Goal: Task Accomplishment & Management: Use online tool/utility

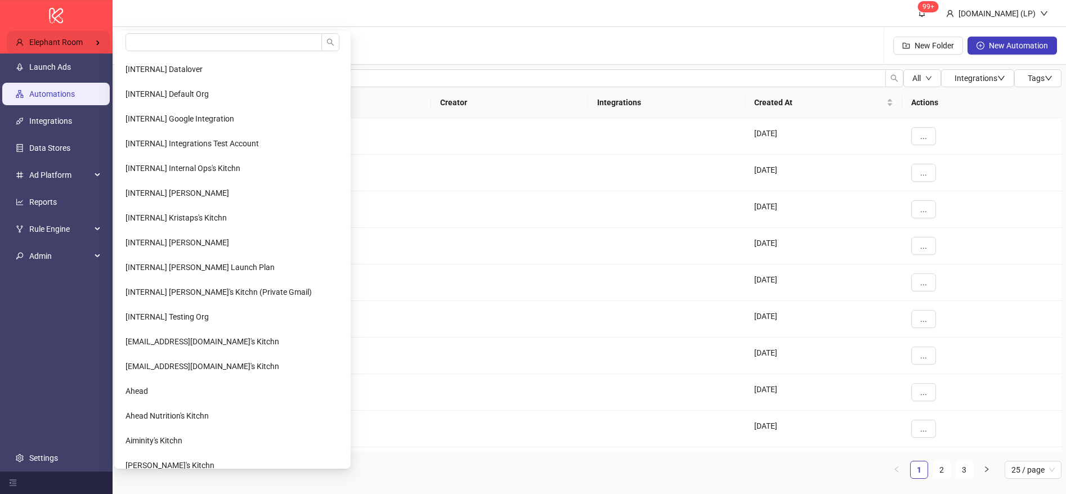
click at [95, 41] on div "Elephant Room" at bounding box center [58, 42] width 103 height 23
click at [153, 42] on input "search" at bounding box center [224, 42] width 197 height 18
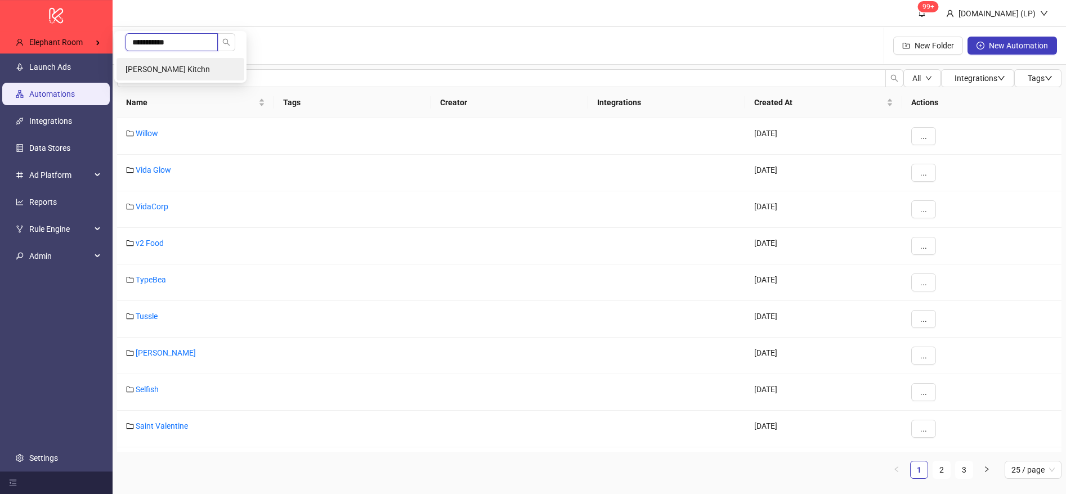
type input "**********"
click at [167, 72] on span "[PERSON_NAME] Kitchn" at bounding box center [168, 69] width 84 height 9
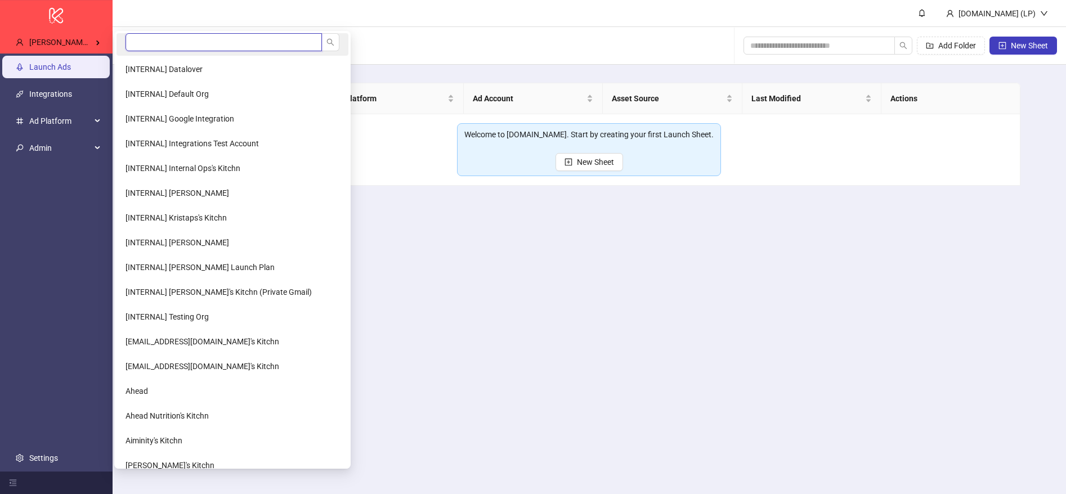
click at [164, 40] on input "search" at bounding box center [224, 42] width 197 height 18
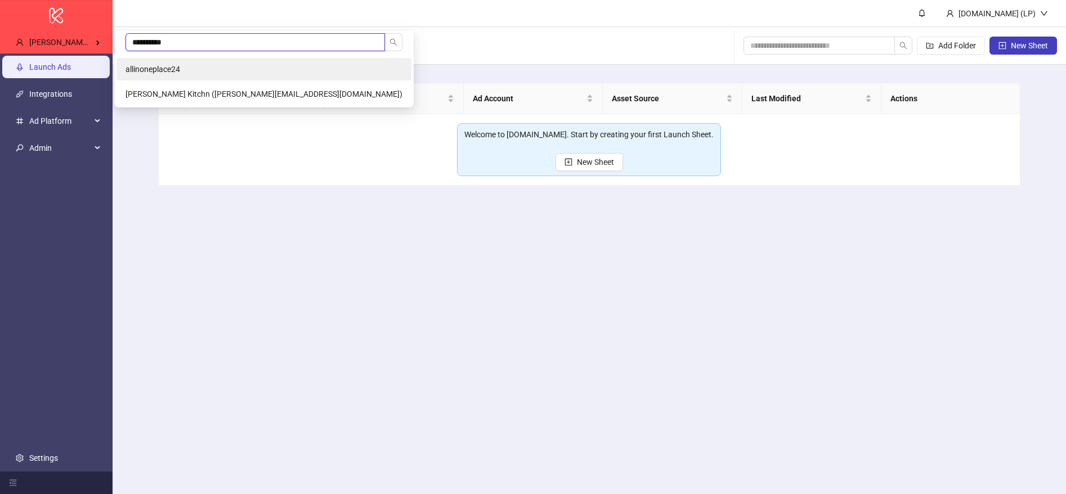
type input "**********"
click at [208, 61] on li "allinoneplace24" at bounding box center [264, 69] width 295 height 23
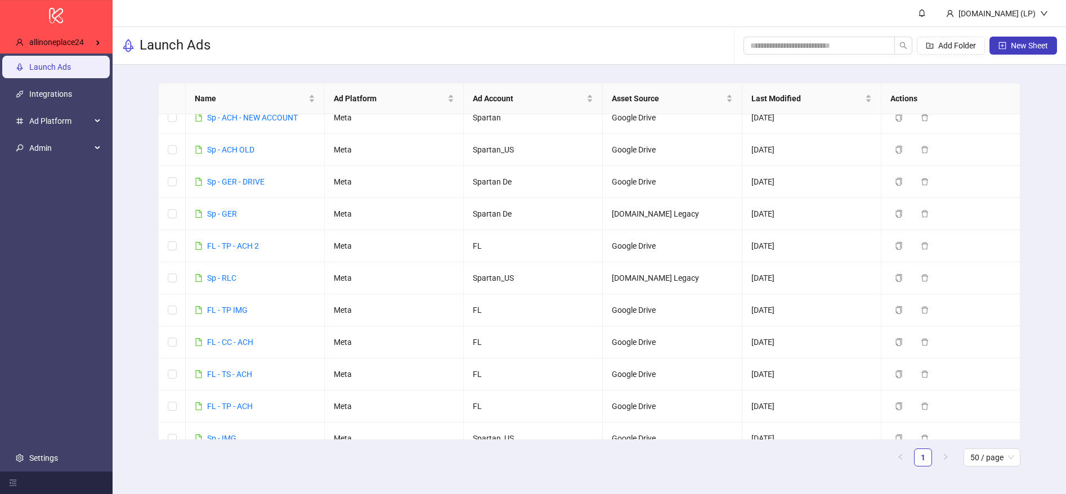
scroll to position [777, 0]
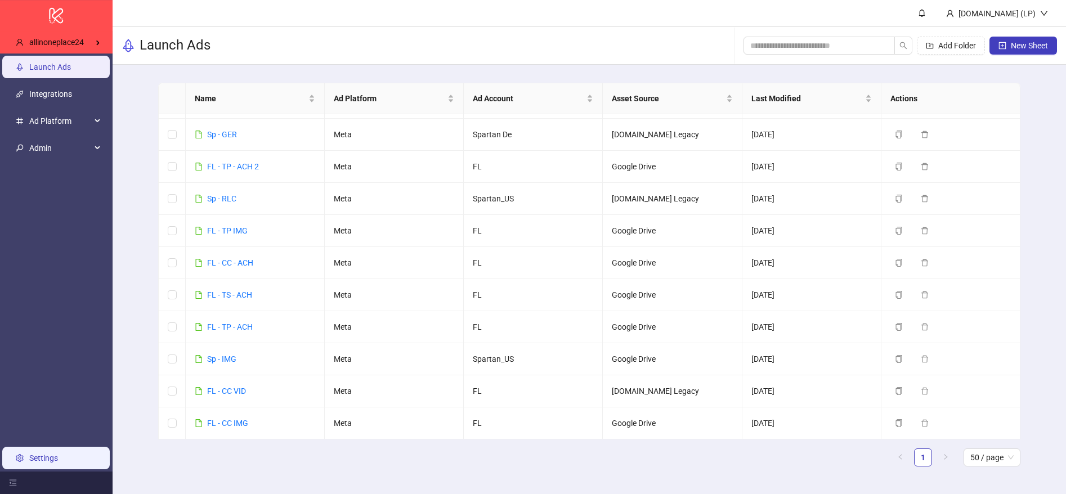
click at [38, 462] on link "Settings" at bounding box center [43, 458] width 29 height 9
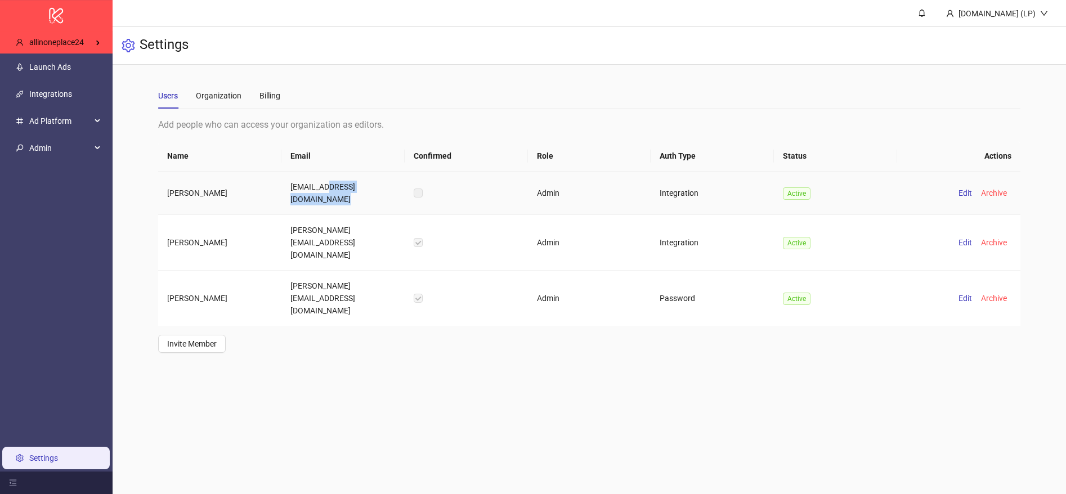
drag, startPoint x: 328, startPoint y: 190, endPoint x: 327, endPoint y: 197, distance: 6.8
click at [327, 197] on td "giovanni@allinoneplace24.com" at bounding box center [343, 193] width 123 height 43
copy td "allinoneplace24.com"
click at [71, 63] on link "Launch Ads" at bounding box center [50, 67] width 42 height 9
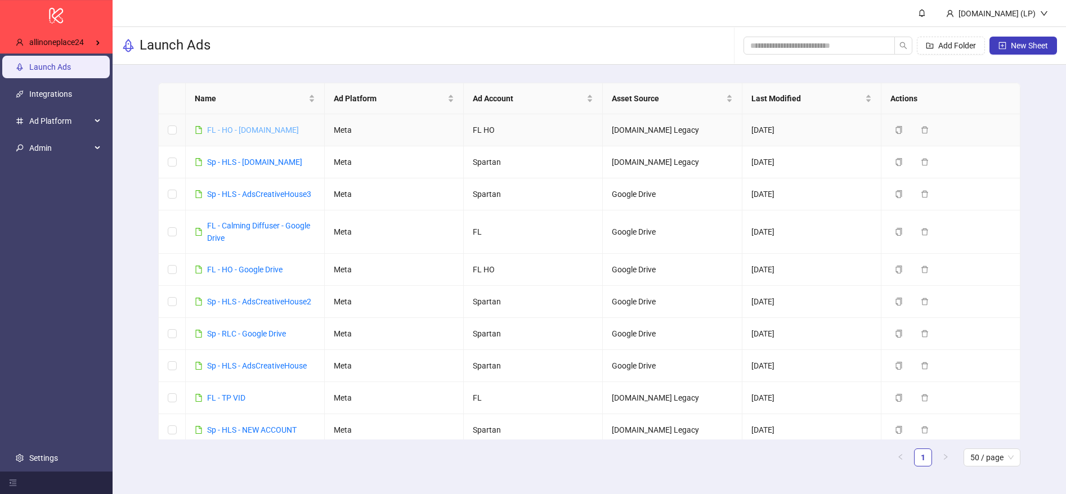
click at [253, 130] on link "FL - HO - Frame.io" at bounding box center [253, 130] width 92 height 9
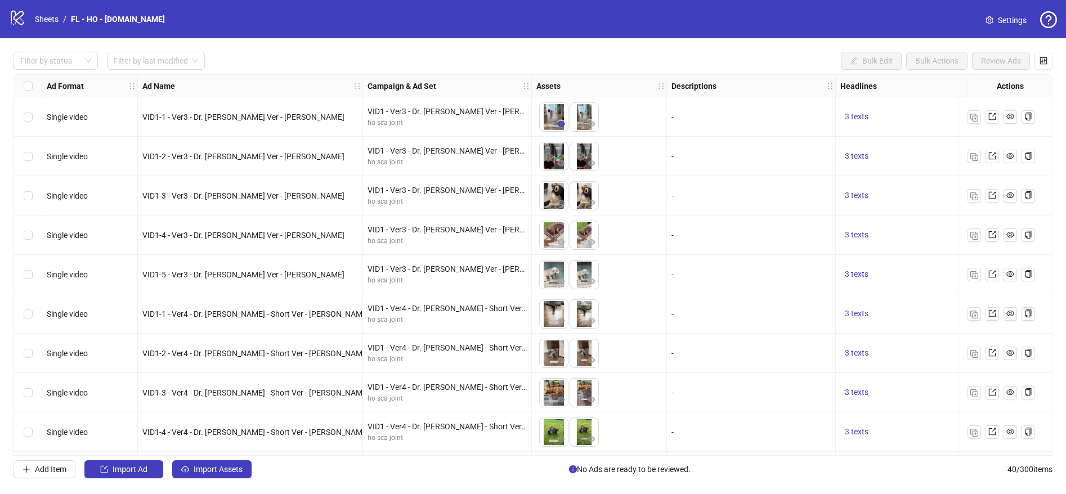
click at [566, 127] on button "button" at bounding box center [562, 125] width 14 height 14
click at [44, 17] on link "Sheets" at bounding box center [47, 19] width 28 height 12
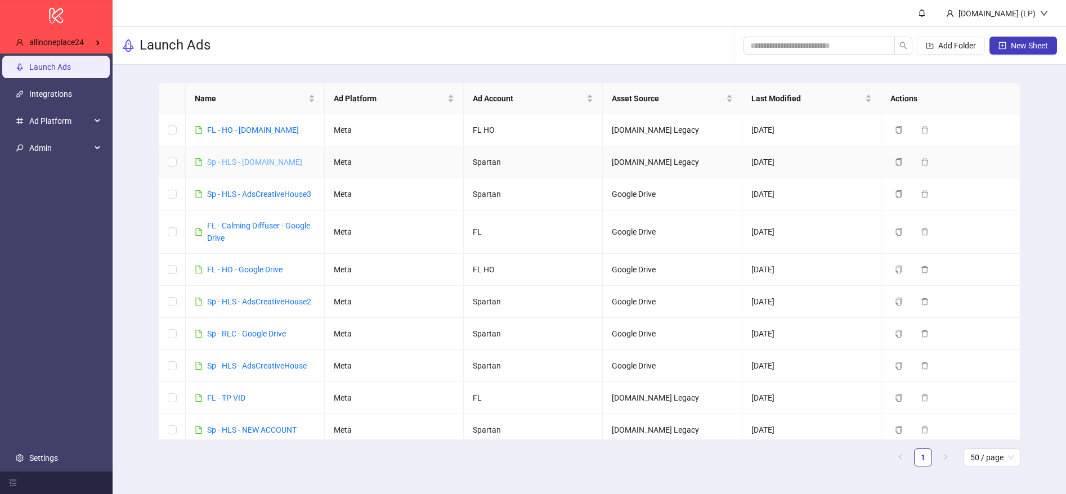
click at [261, 163] on link "Sp - HLS - Frame.io" at bounding box center [254, 162] width 95 height 9
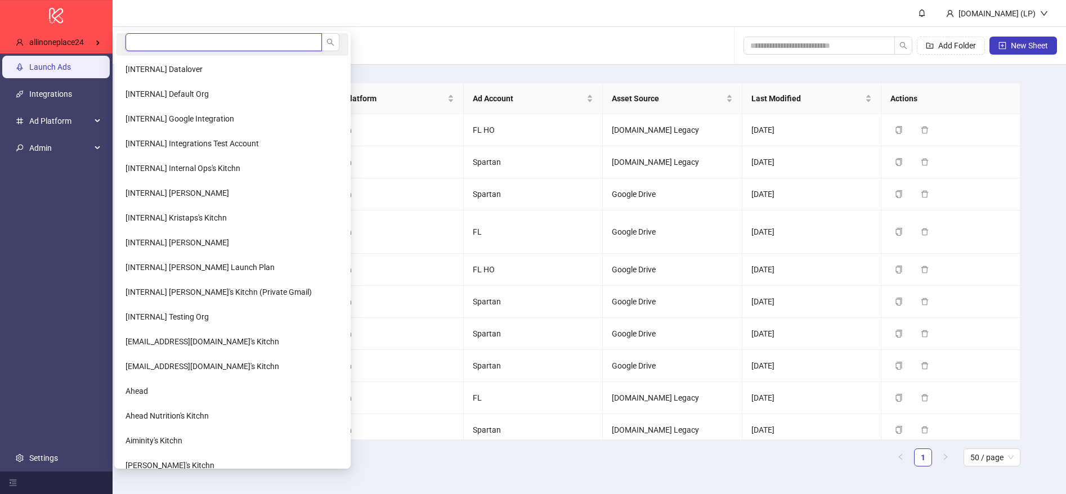
click at [150, 39] on input "search" at bounding box center [224, 42] width 197 height 18
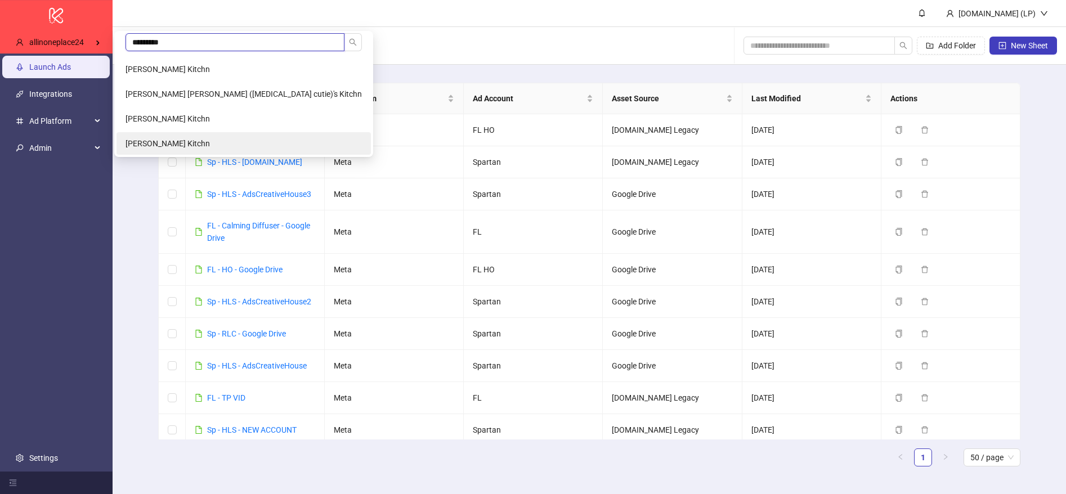
type input "*********"
click at [173, 138] on li "Christian Xantus's Kitchn" at bounding box center [244, 143] width 255 height 23
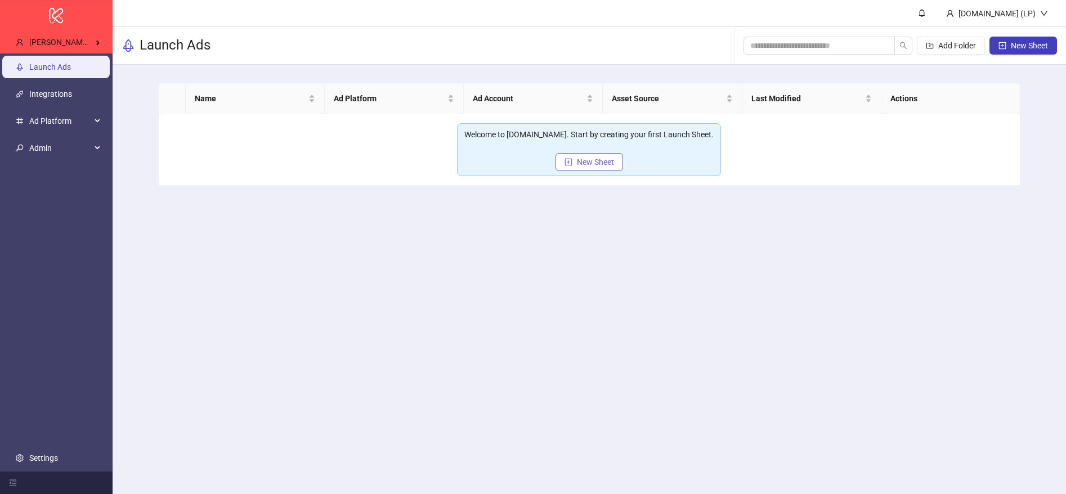
click at [615, 158] on button "New Sheet" at bounding box center [590, 162] width 68 height 18
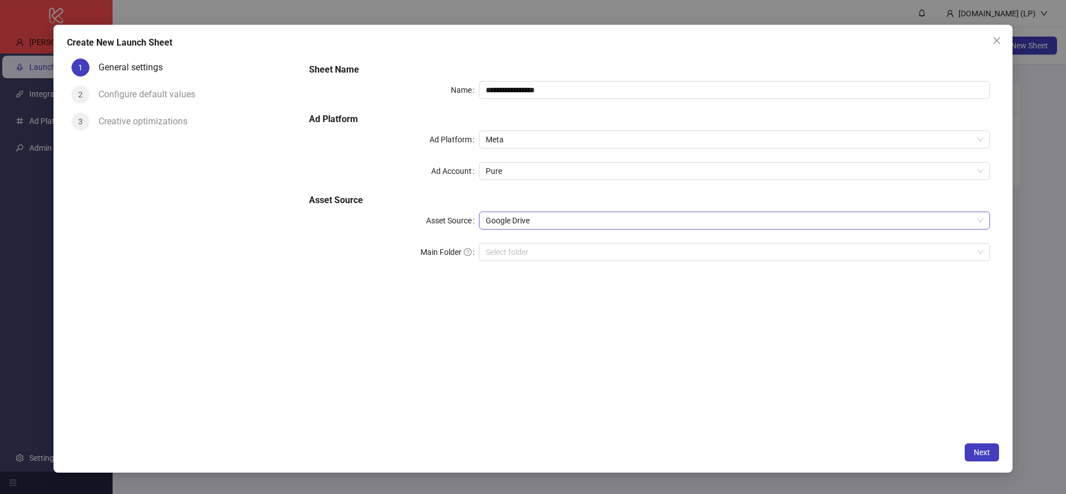
click at [541, 217] on span "Google Drive" at bounding box center [735, 220] width 498 height 17
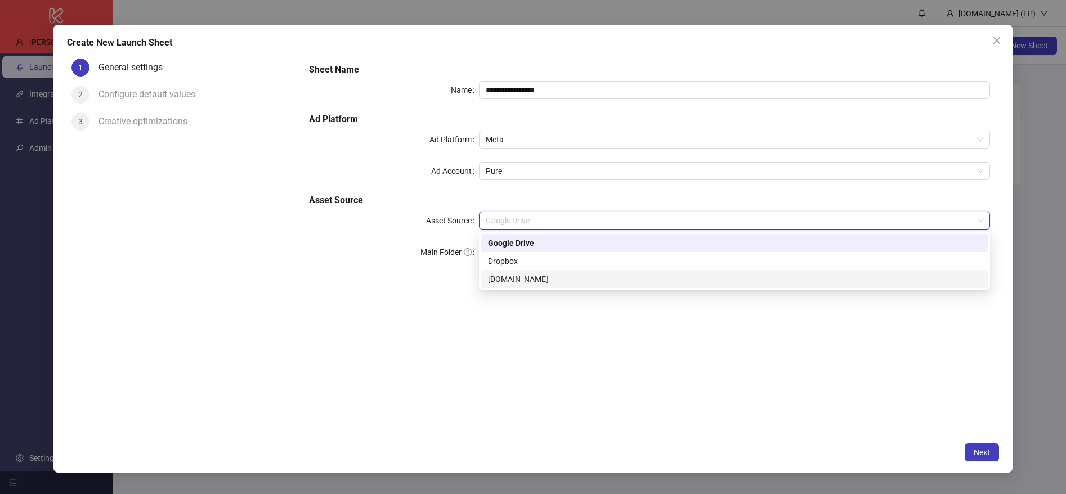
click at [508, 276] on div "[DOMAIN_NAME]" at bounding box center [734, 279] width 493 height 12
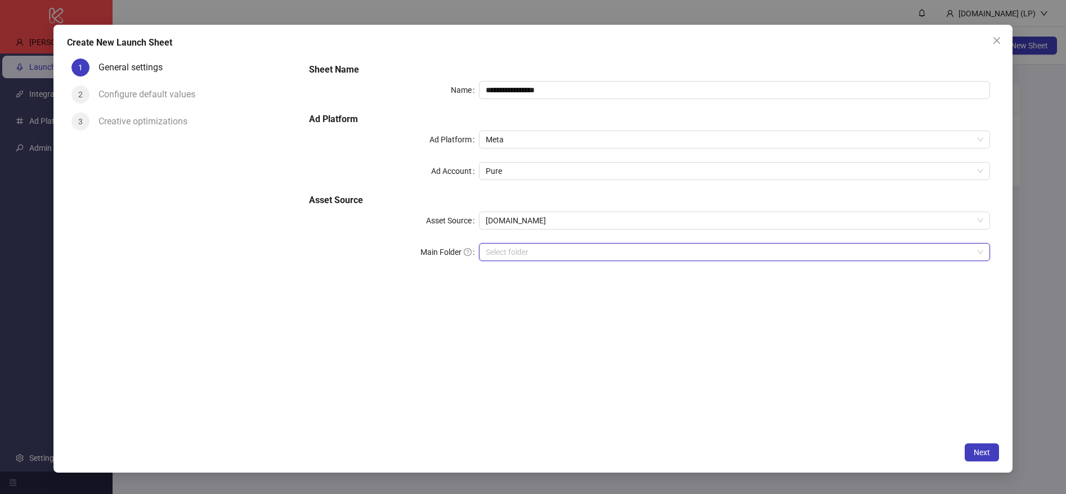
click at [538, 249] on input "search" at bounding box center [730, 252] width 488 height 17
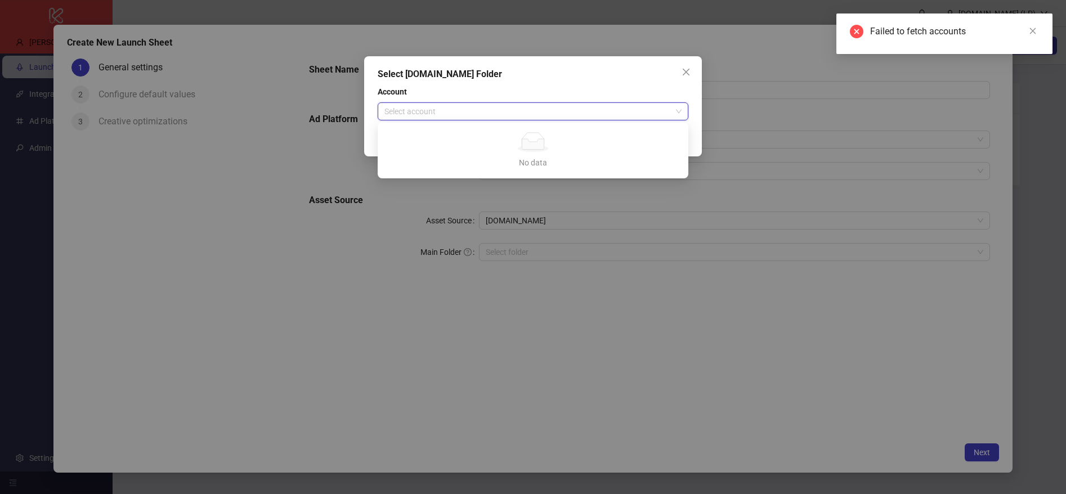
click at [538, 115] on input "search" at bounding box center [528, 111] width 287 height 17
click at [683, 70] on icon "close" at bounding box center [686, 72] width 9 height 9
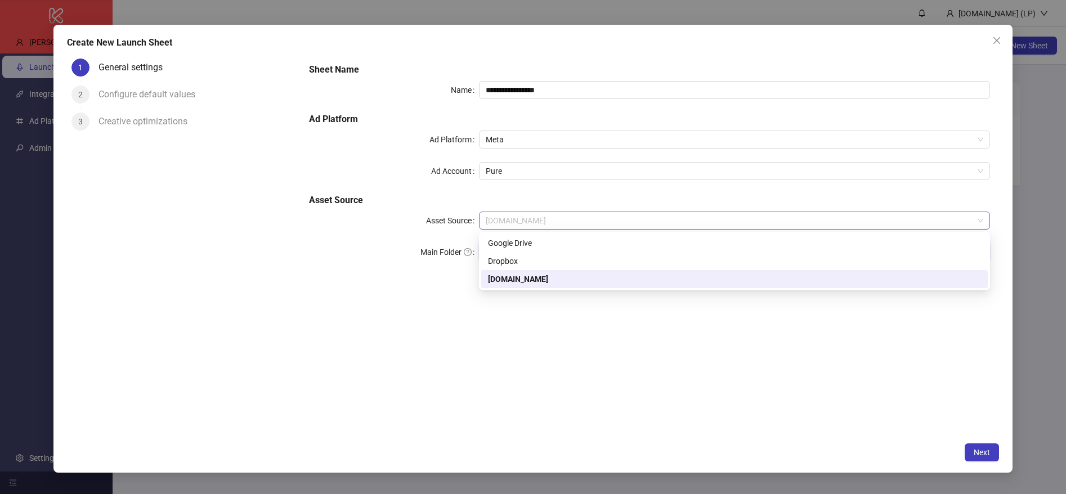
click at [800, 221] on span "[DOMAIN_NAME]" at bounding box center [735, 220] width 498 height 17
click at [618, 364] on div "**********" at bounding box center [649, 245] width 699 height 383
click at [510, 215] on span "[DOMAIN_NAME]" at bounding box center [735, 220] width 498 height 17
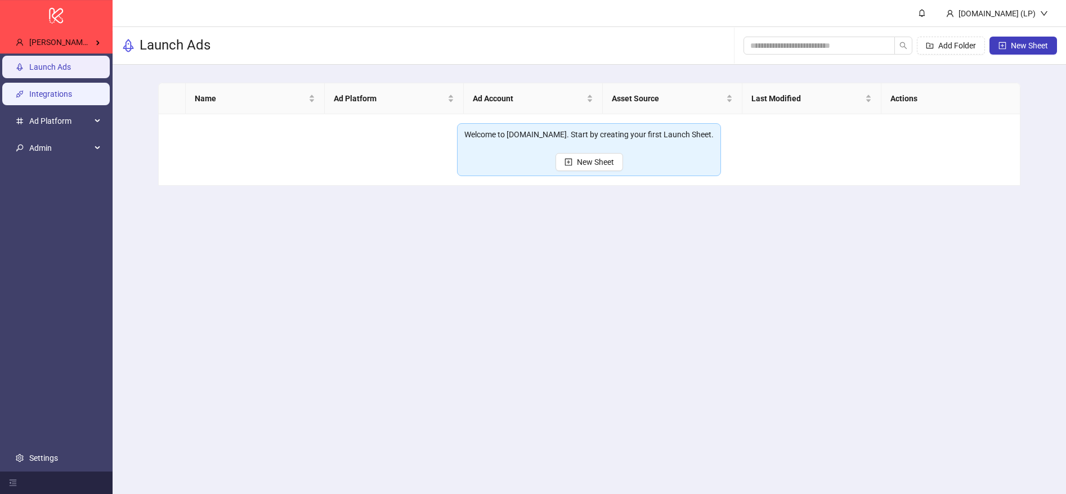
click at [56, 92] on link "Integrations" at bounding box center [50, 94] width 43 height 9
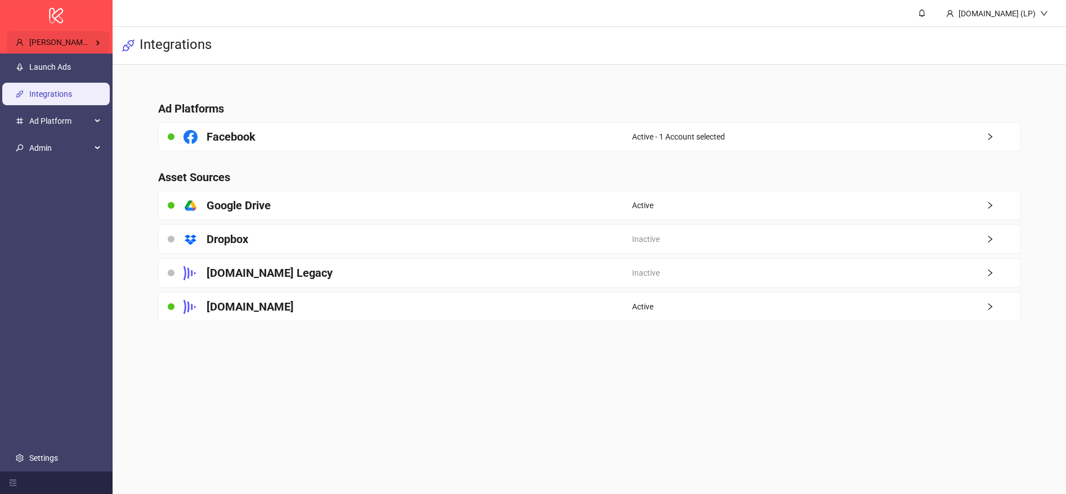
click at [80, 36] on div "[PERSON_NAME] Kitchn" at bounding box center [58, 42] width 103 height 23
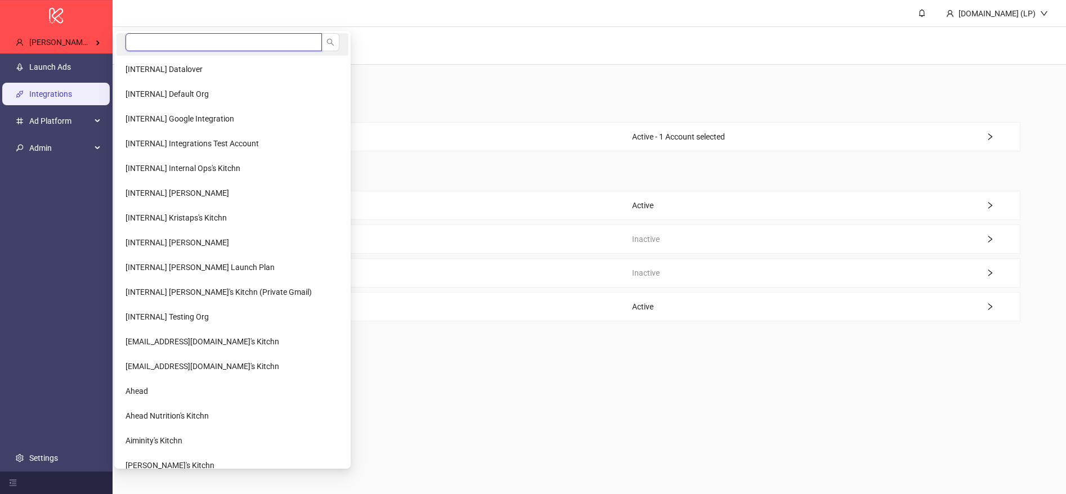
click at [135, 43] on input "search" at bounding box center [224, 42] width 197 height 18
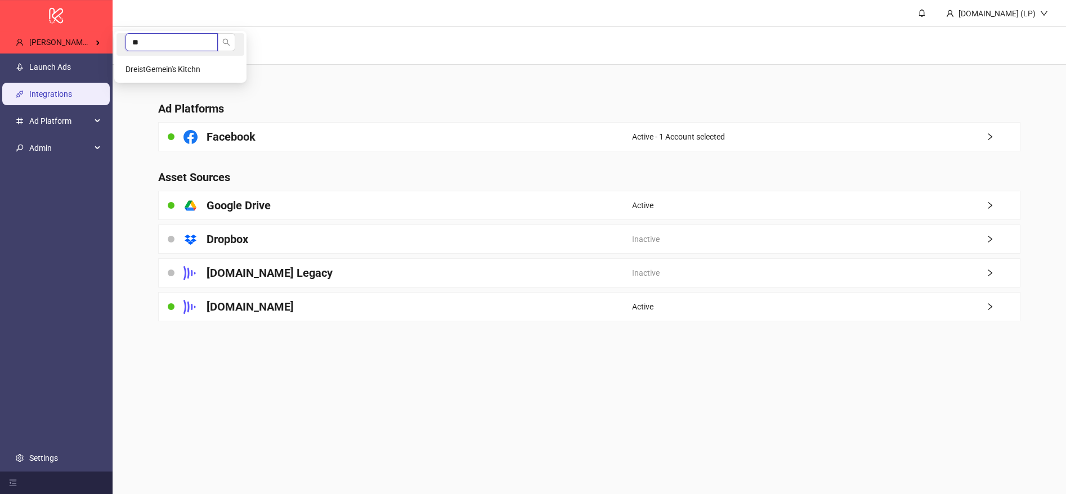
type input "*"
type input "*****"
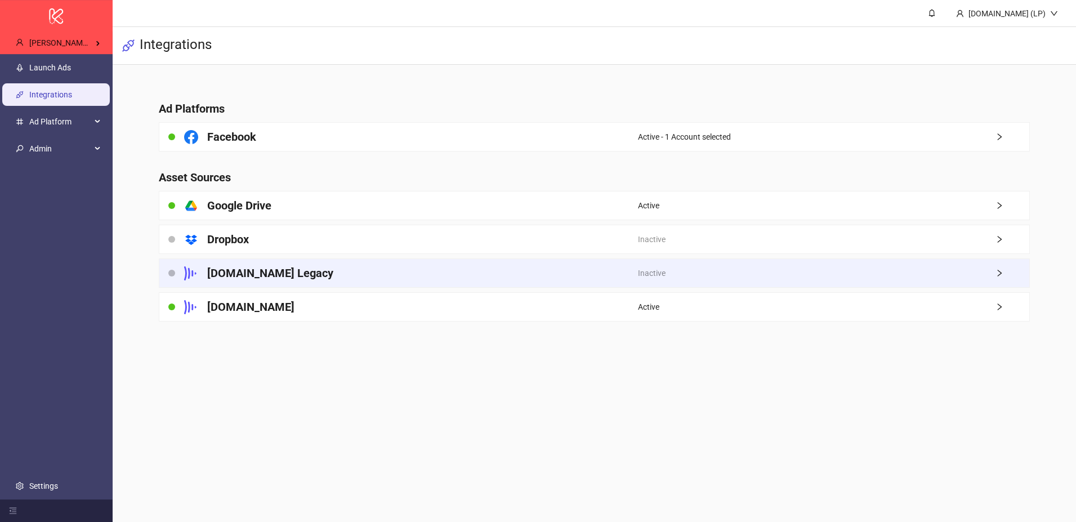
click at [349, 280] on div "[DOMAIN_NAME] Legacy" at bounding box center [398, 273] width 479 height 28
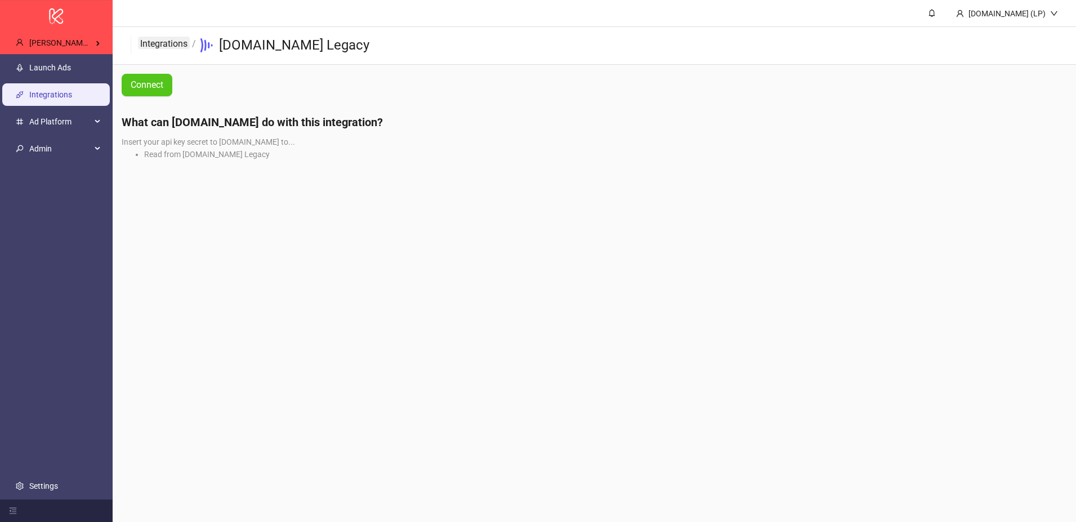
click at [170, 39] on link "Integrations" at bounding box center [164, 43] width 52 height 12
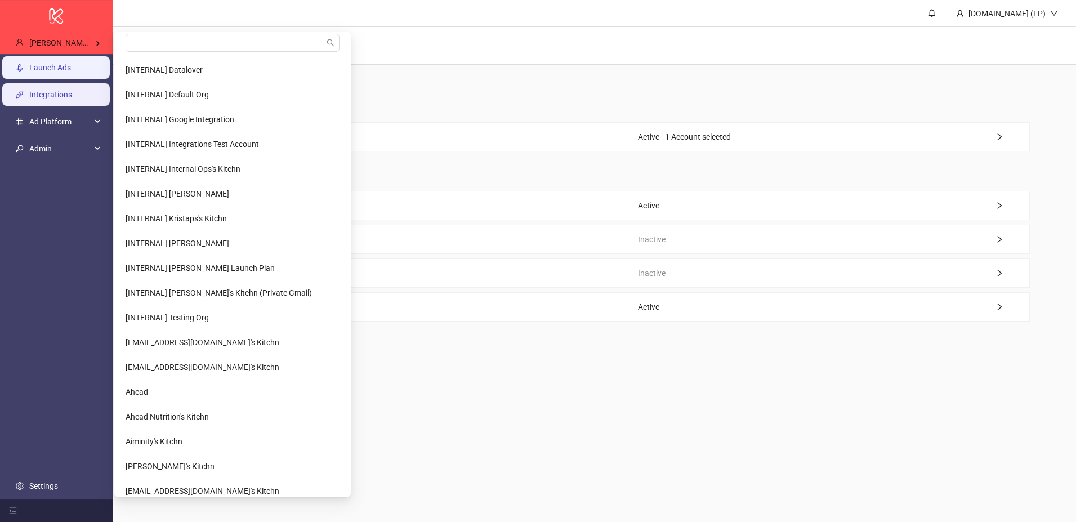
click at [39, 63] on link "Launch Ads" at bounding box center [50, 67] width 42 height 9
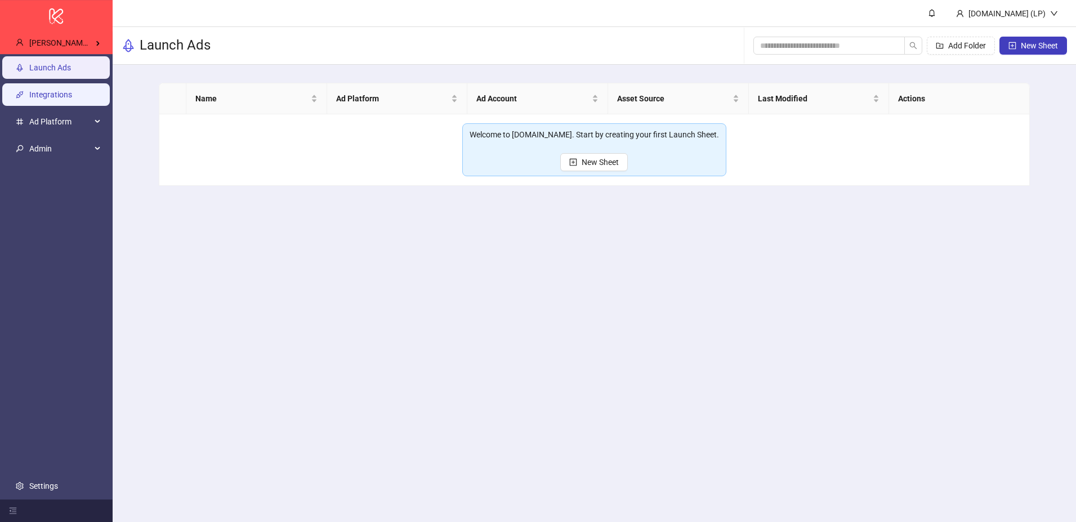
click at [72, 92] on link "Integrations" at bounding box center [50, 94] width 43 height 9
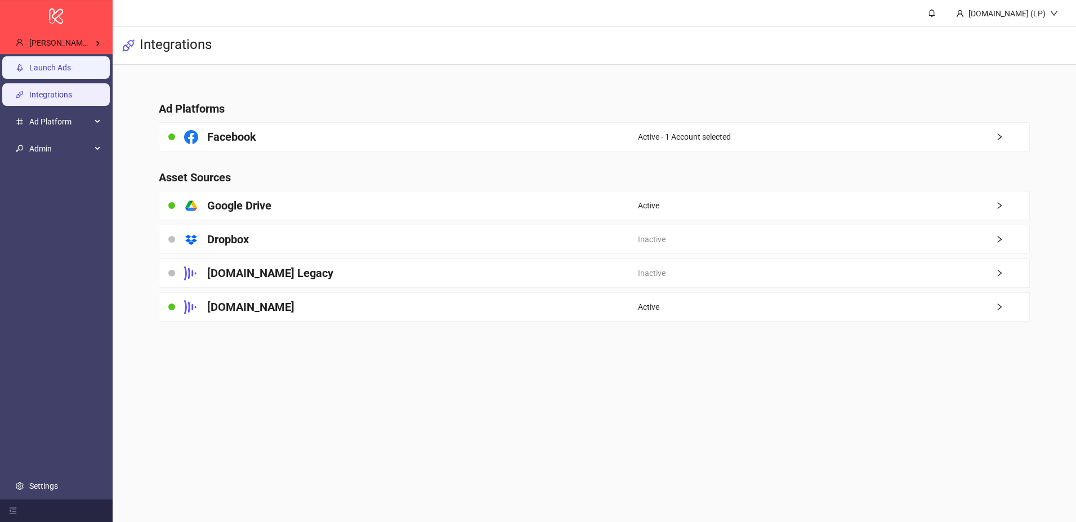
click at [71, 65] on link "Launch Ads" at bounding box center [50, 67] width 42 height 9
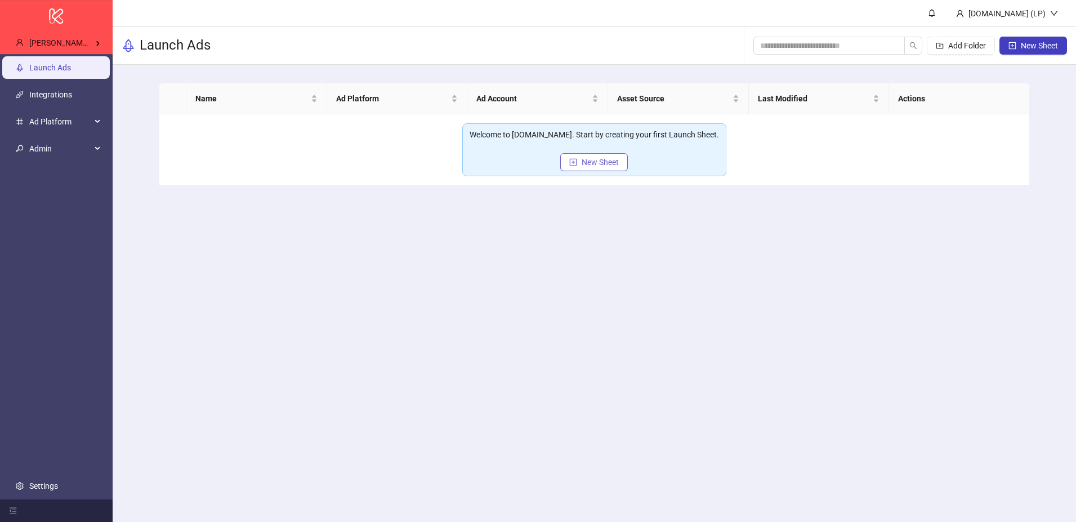
click at [600, 156] on button "New Sheet" at bounding box center [594, 162] width 68 height 18
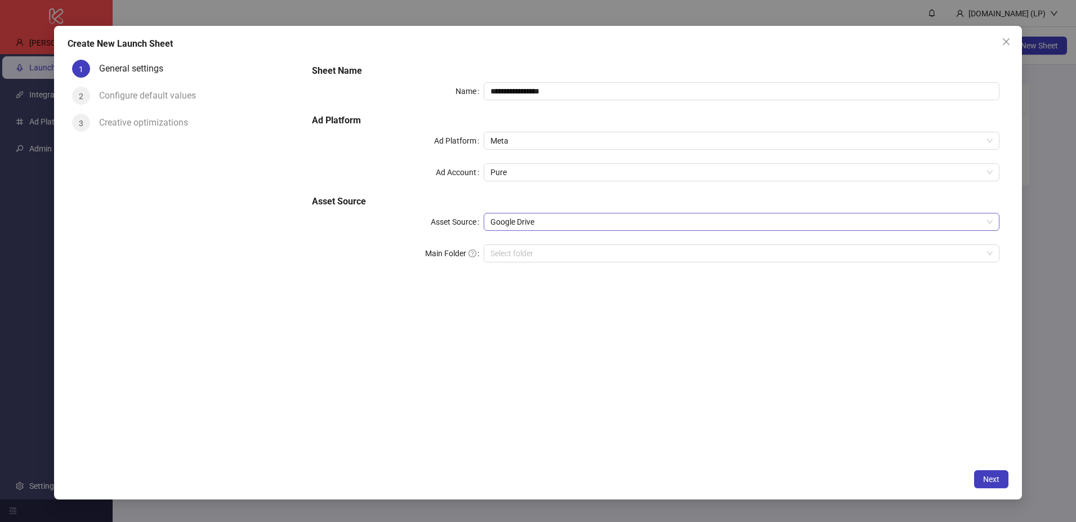
click at [537, 221] on span "Google Drive" at bounding box center [741, 221] width 502 height 17
click at [731, 215] on span "Google Drive" at bounding box center [741, 221] width 502 height 17
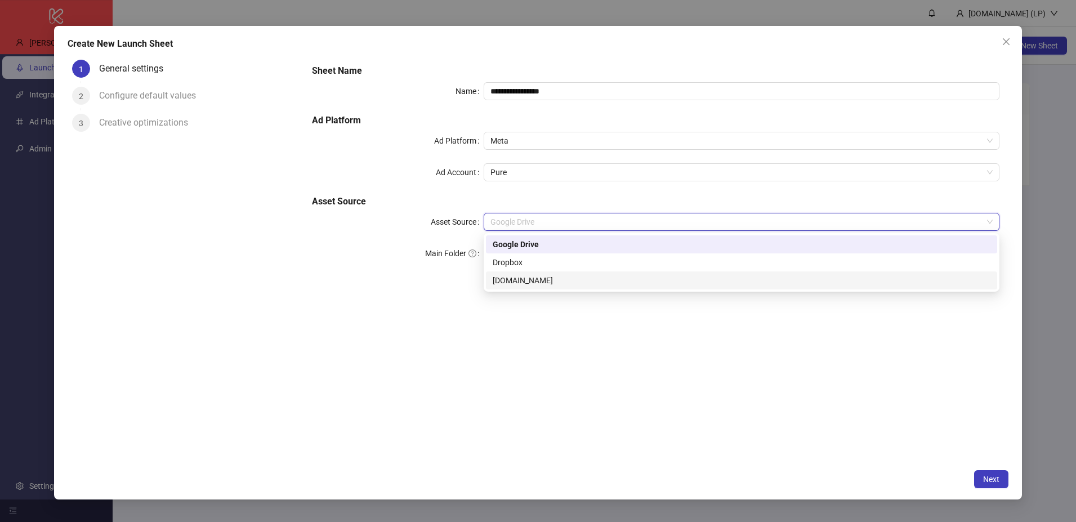
click at [498, 279] on div "Frame.io" at bounding box center [742, 280] width 498 height 12
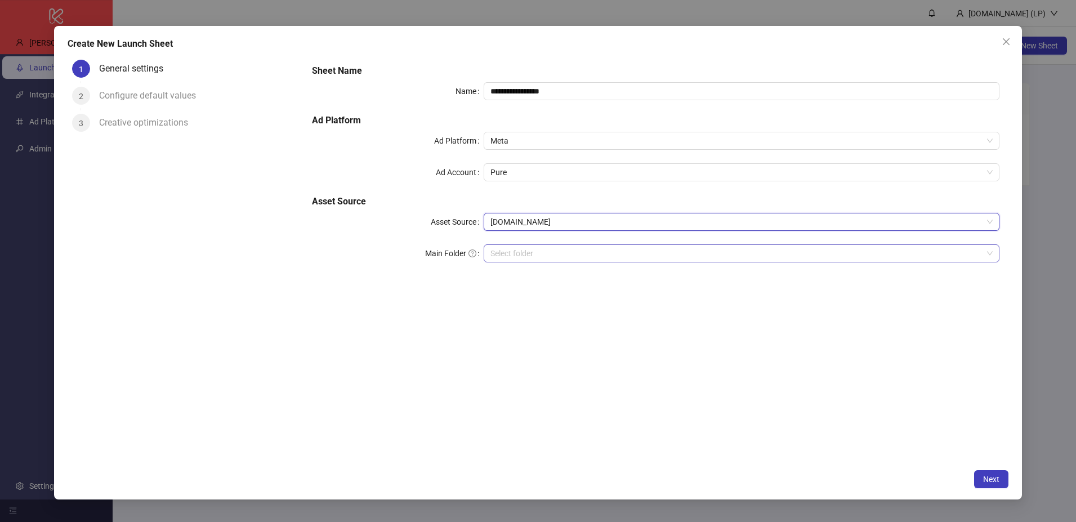
click at [586, 257] on input "search" at bounding box center [736, 253] width 492 height 17
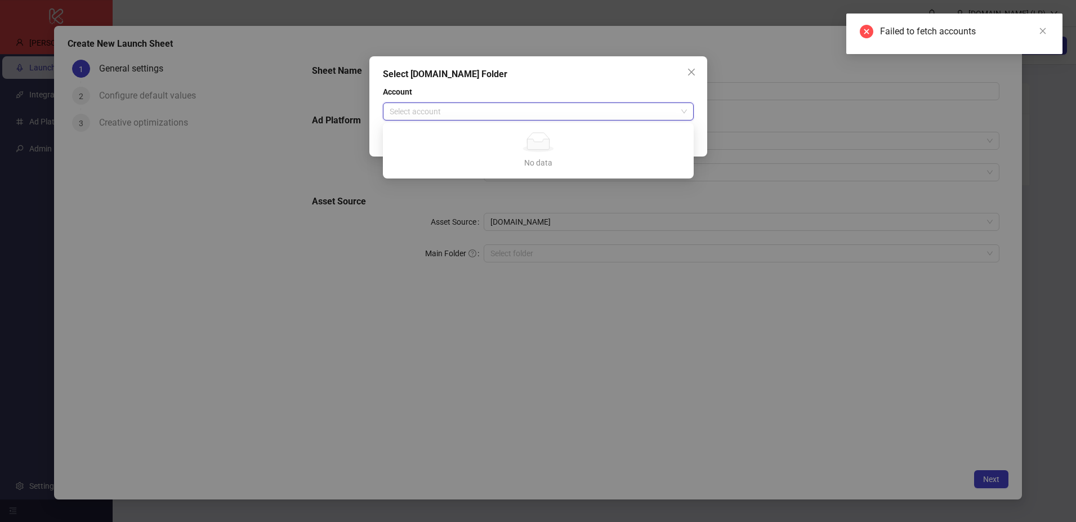
click at [599, 114] on input "search" at bounding box center [533, 111] width 287 height 17
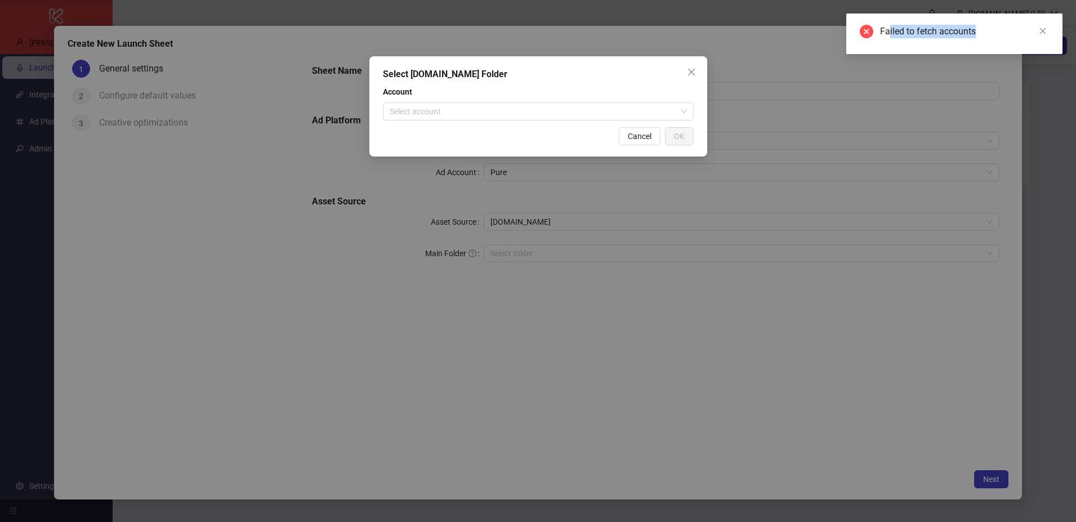
drag, startPoint x: 889, startPoint y: 35, endPoint x: 979, endPoint y: 30, distance: 90.8
click at [979, 30] on div "Failed to fetch accounts" at bounding box center [964, 32] width 169 height 14
drag, startPoint x: 979, startPoint y: 30, endPoint x: 902, endPoint y: 39, distance: 77.7
click at [902, 39] on div "Failed to fetch accounts" at bounding box center [954, 34] width 216 height 41
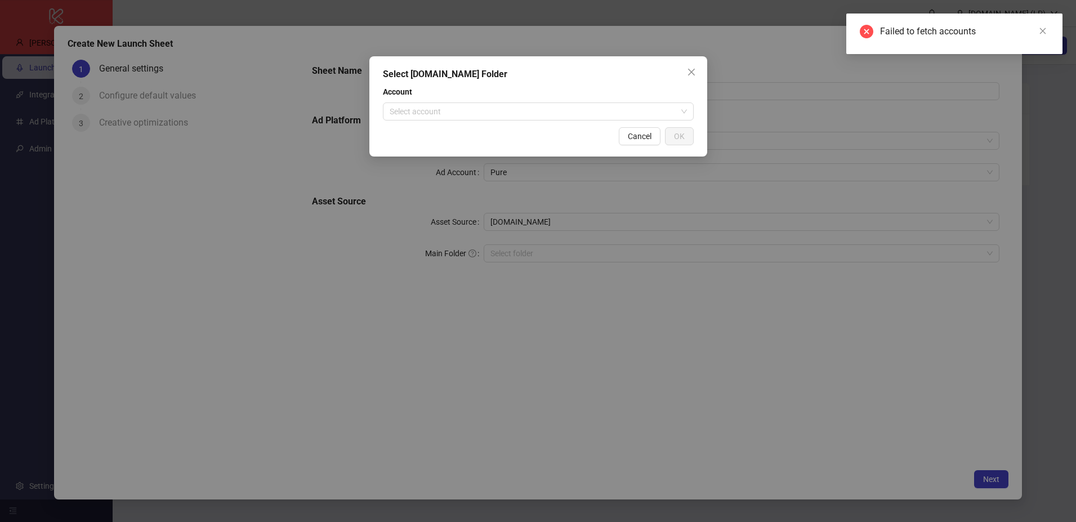
click at [809, 327] on div "Select Frame.io Folder Account Select account Cancel OK" at bounding box center [538, 261] width 1076 height 522
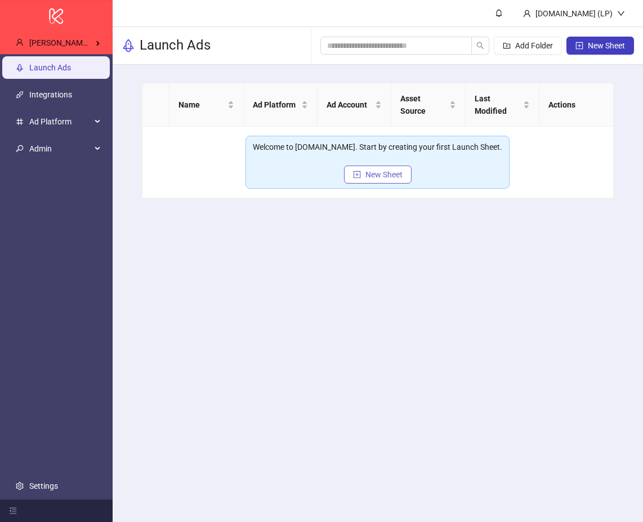
click at [390, 169] on button "New Sheet" at bounding box center [378, 175] width 68 height 18
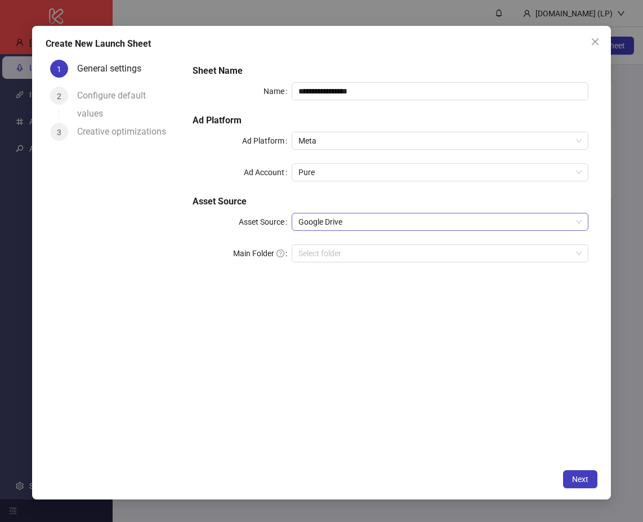
click at [318, 218] on span "Google Drive" at bounding box center [439, 221] width 283 height 17
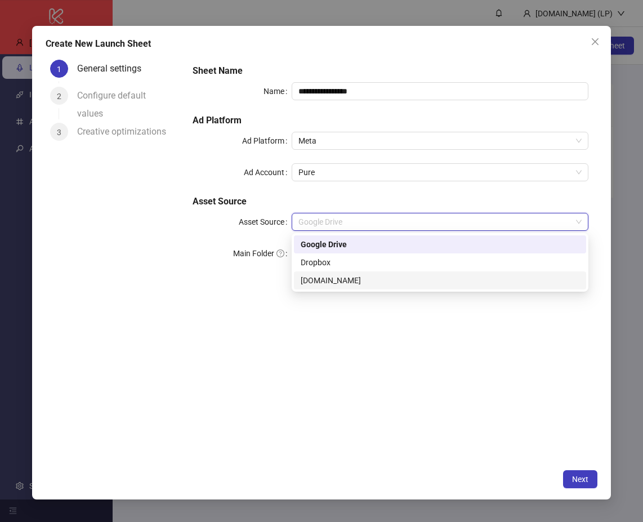
click at [324, 278] on div "Frame.io" at bounding box center [440, 280] width 279 height 12
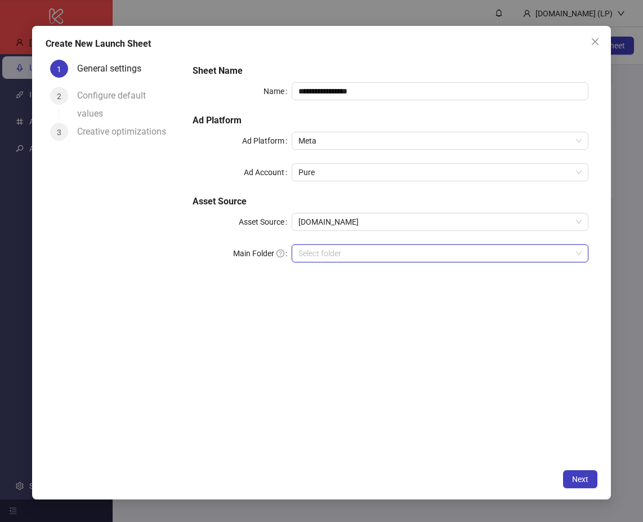
click at [381, 254] on input "search" at bounding box center [434, 253] width 273 height 17
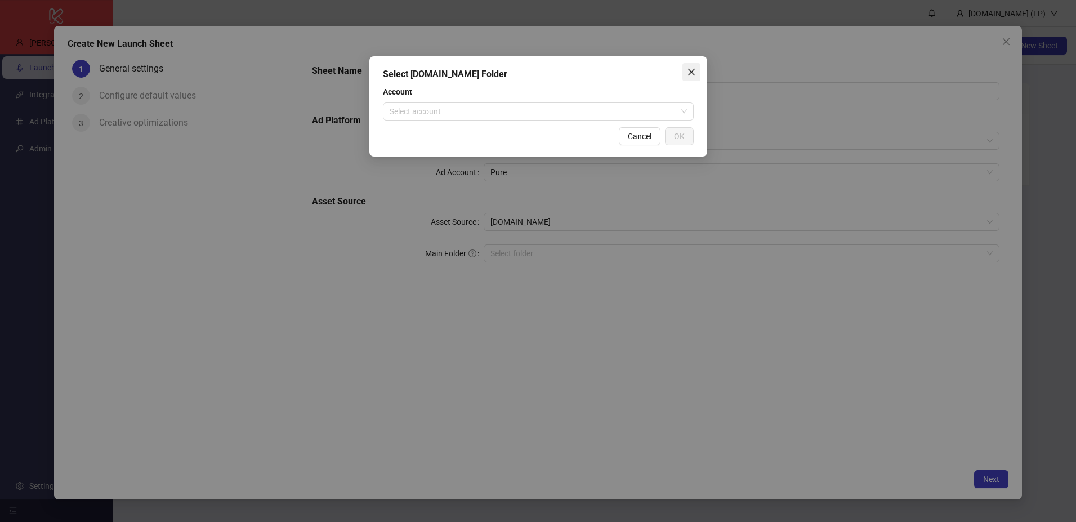
click at [642, 68] on icon "close" at bounding box center [691, 72] width 9 height 9
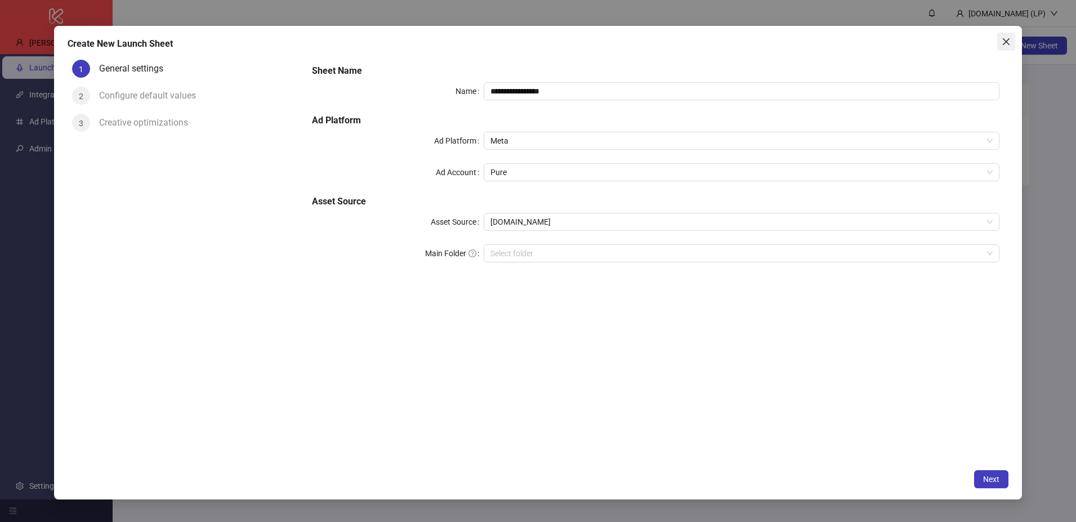
click at [642, 42] on span "Close" at bounding box center [1006, 41] width 18 height 9
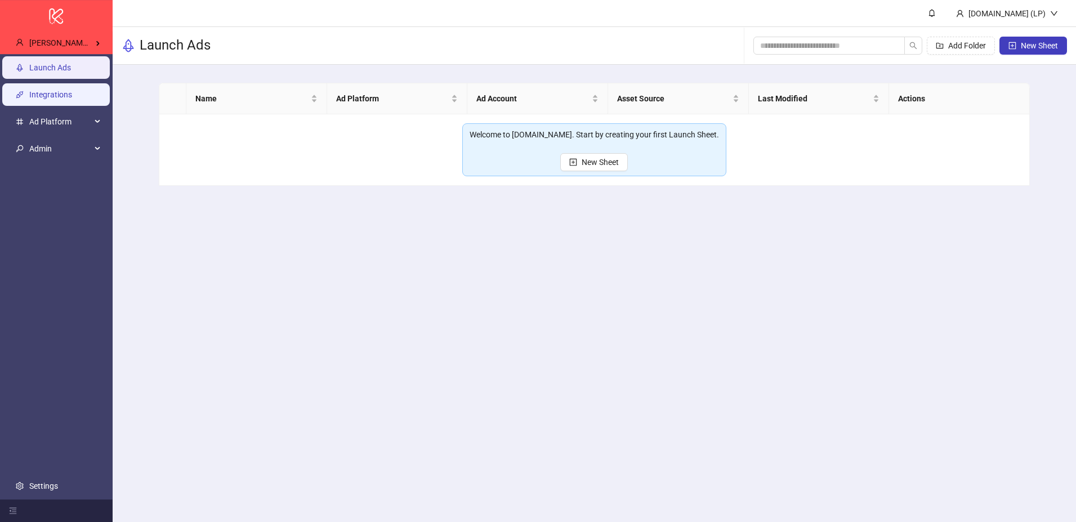
click at [48, 92] on link "Integrations" at bounding box center [50, 94] width 43 height 9
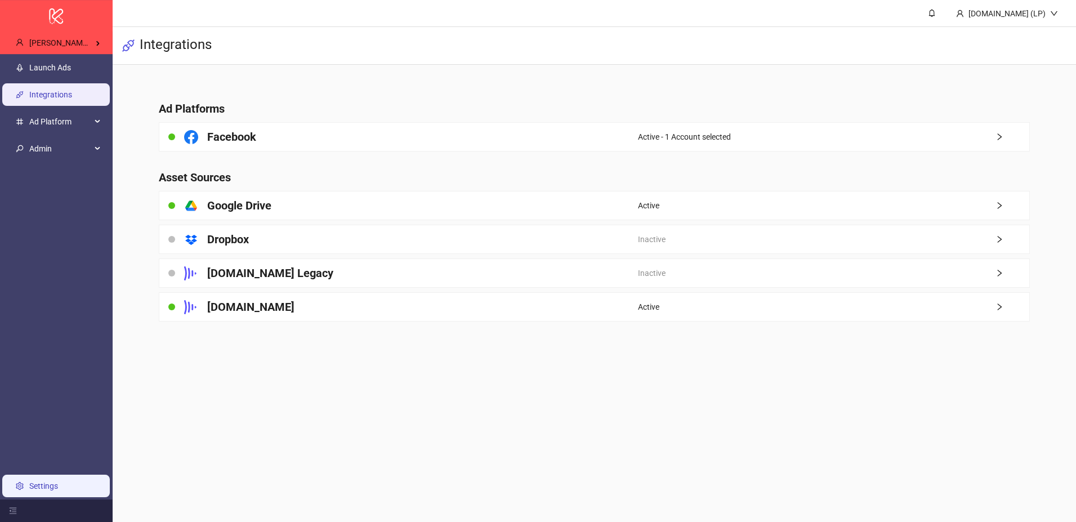
click at [29, 481] on link "Settings" at bounding box center [43, 485] width 29 height 9
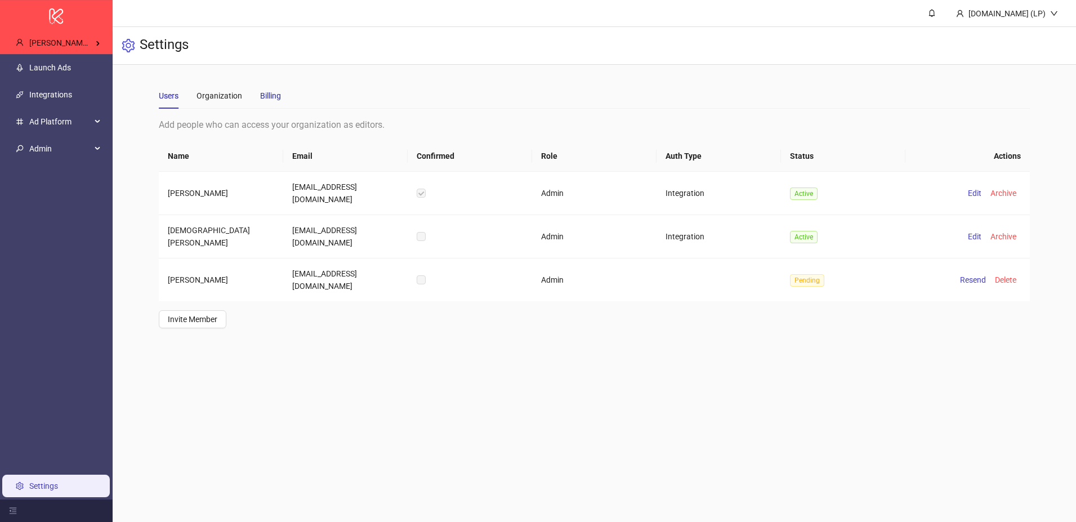
click at [264, 101] on div "Billing" at bounding box center [270, 96] width 21 height 12
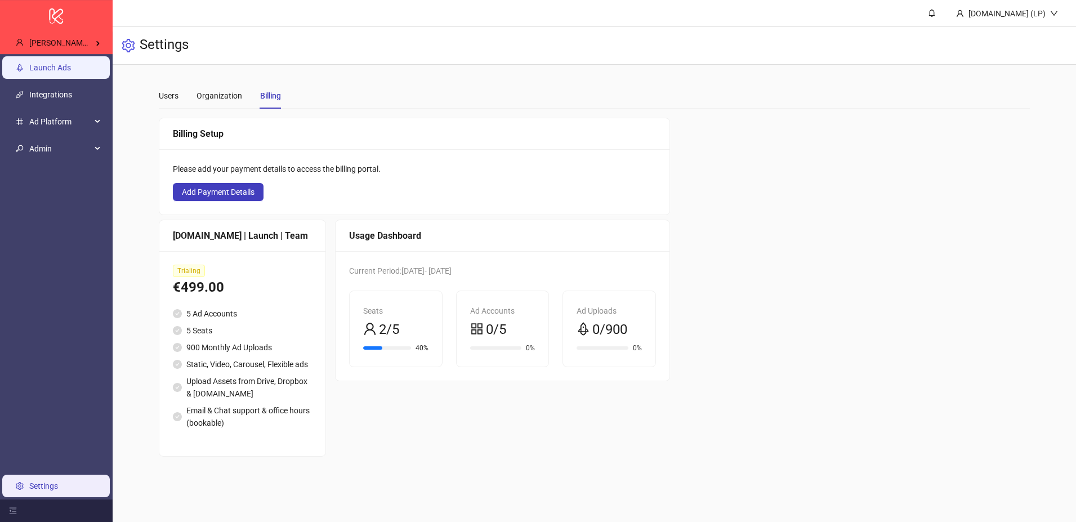
click at [53, 66] on link "Launch Ads" at bounding box center [50, 67] width 42 height 9
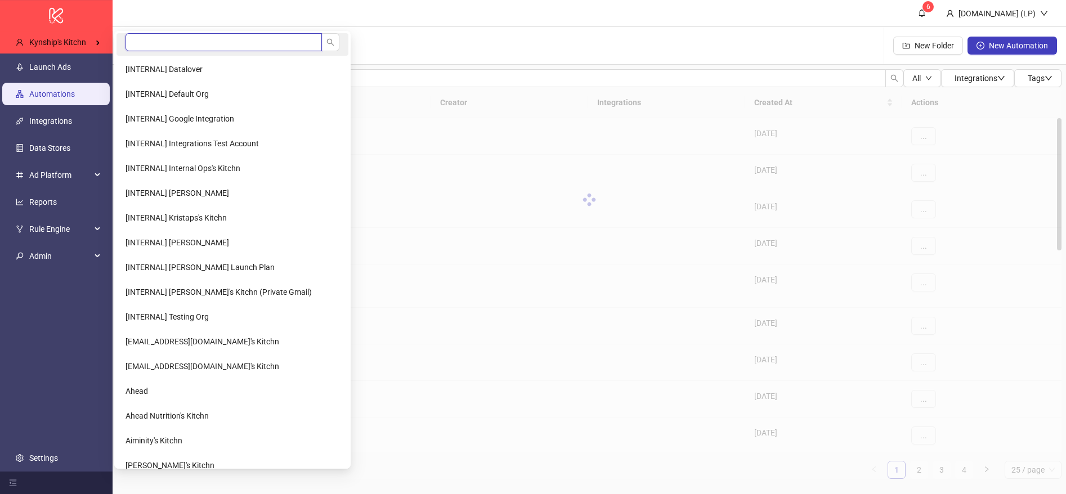
click at [198, 50] on input "search" at bounding box center [224, 42] width 197 height 18
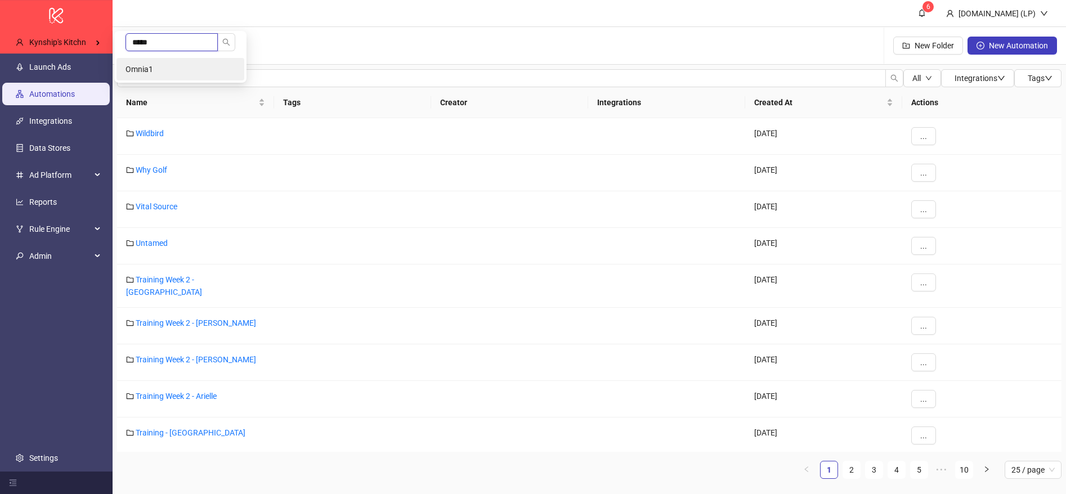
type input "*****"
click at [198, 63] on li "Omnia1" at bounding box center [181, 69] width 128 height 23
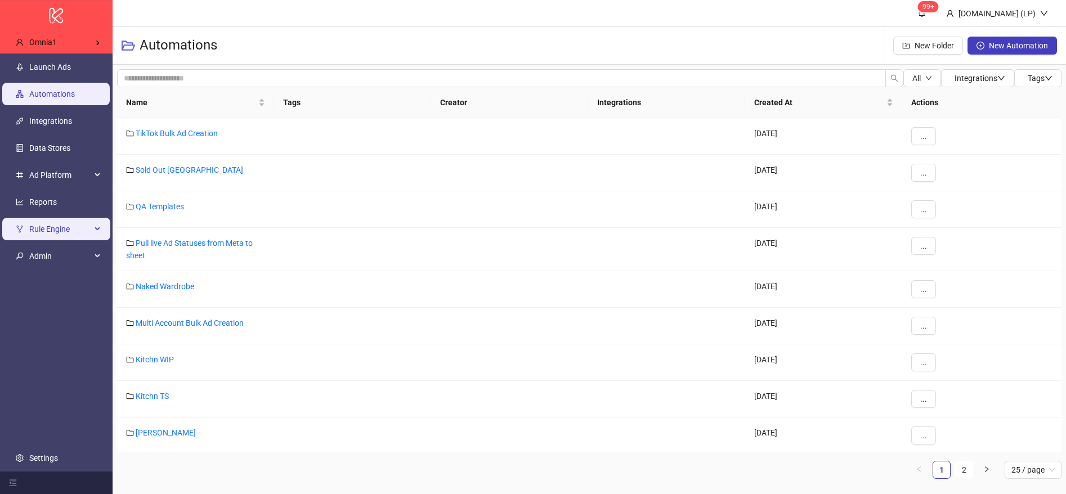
click at [45, 230] on span "Rule Engine" at bounding box center [60, 229] width 62 height 23
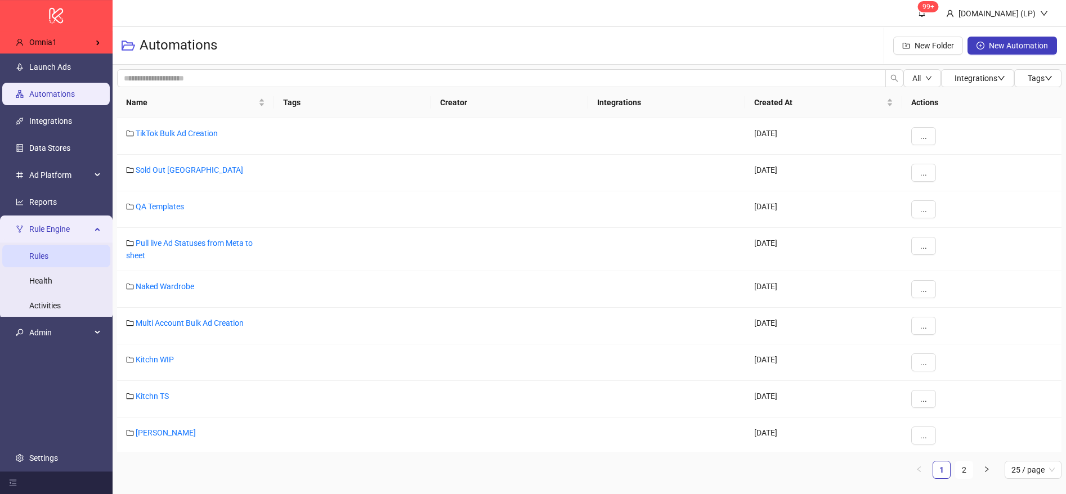
click at [42, 252] on link "Rules" at bounding box center [38, 256] width 19 height 9
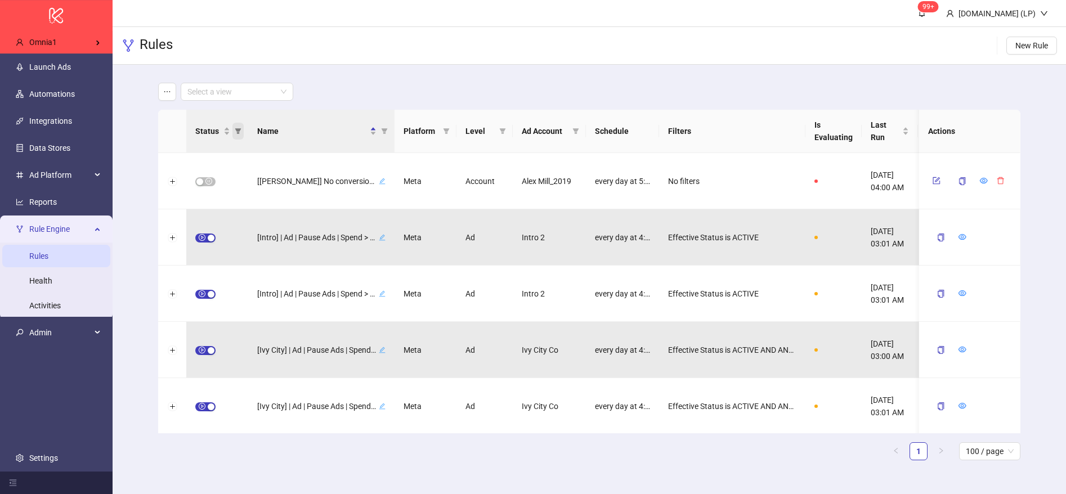
click at [239, 132] on icon "filter" at bounding box center [238, 131] width 6 height 6
click at [240, 133] on icon "filter" at bounding box center [238, 131] width 7 height 7
click at [162, 197] on span "active" at bounding box center [162, 198] width 25 height 9
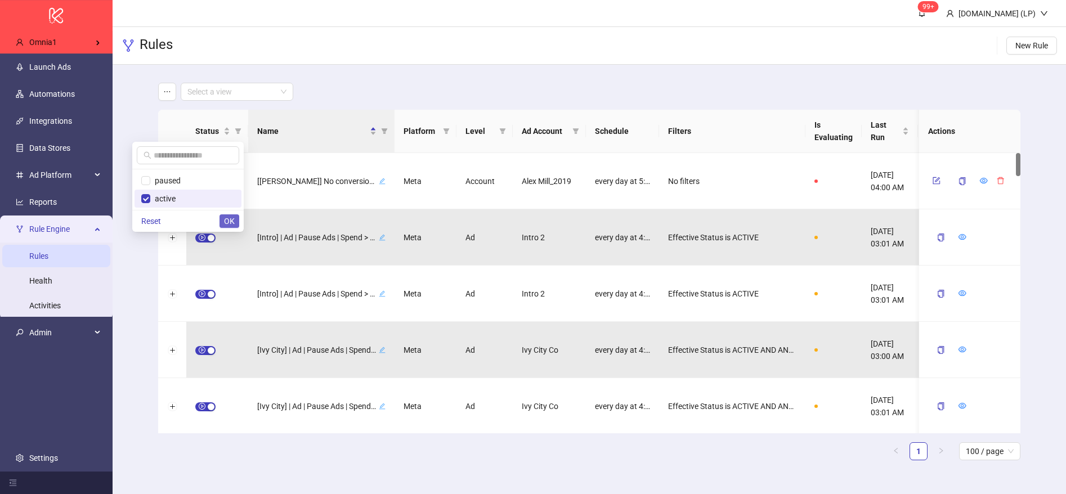
click at [230, 221] on span "OK" at bounding box center [229, 221] width 11 height 9
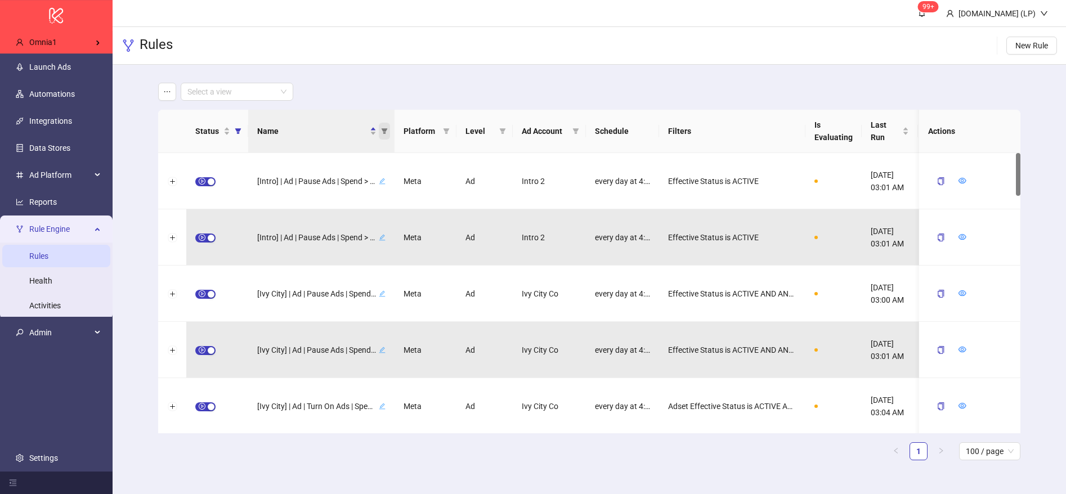
click at [390, 130] on span "Name" at bounding box center [384, 131] width 11 height 17
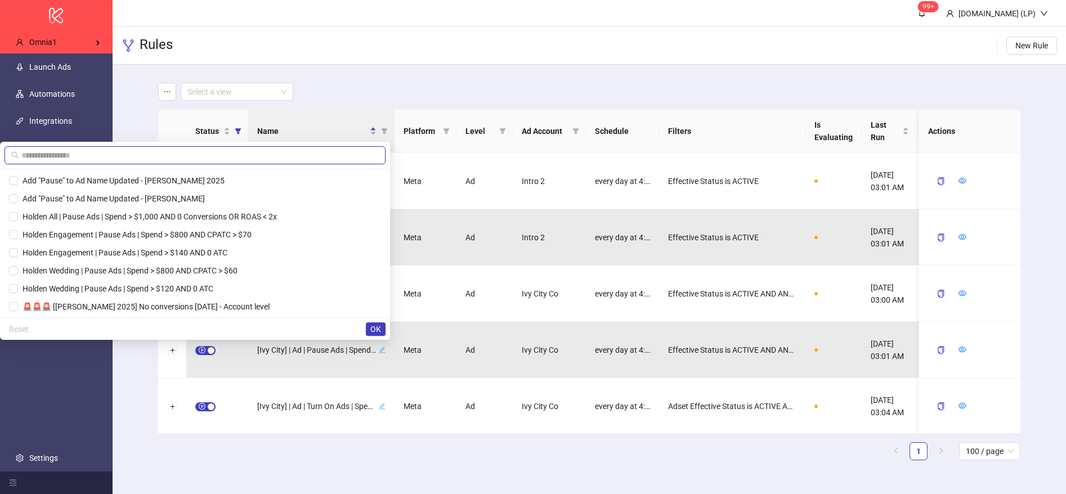
click at [205, 158] on input "text" at bounding box center [200, 155] width 358 height 12
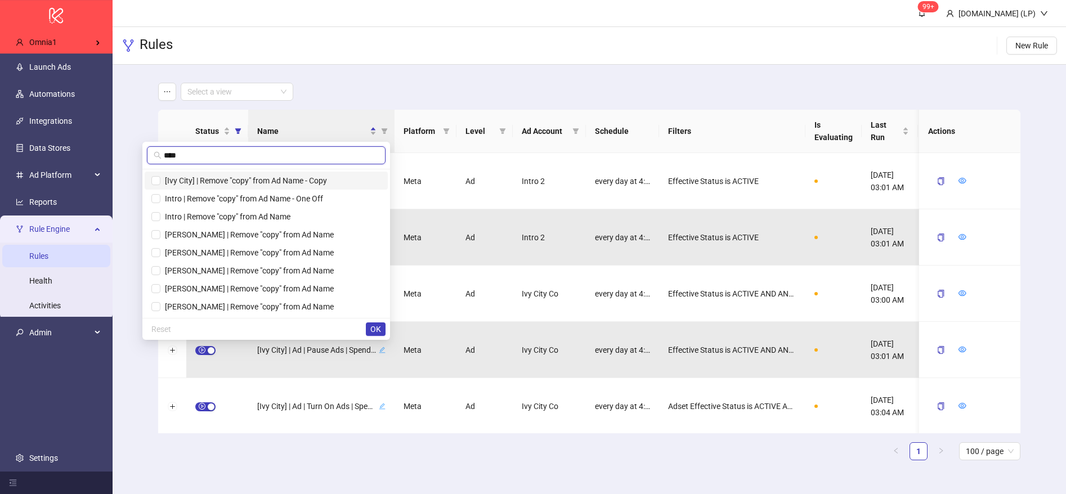
type input "****"
click at [243, 173] on li "[Ivy City] | Remove "copy" from Ad Name - Copy" at bounding box center [266, 181] width 243 height 18
click at [236, 204] on span "Intro | Remove "copy" from Ad Name - One Off" at bounding box center [266, 199] width 230 height 12
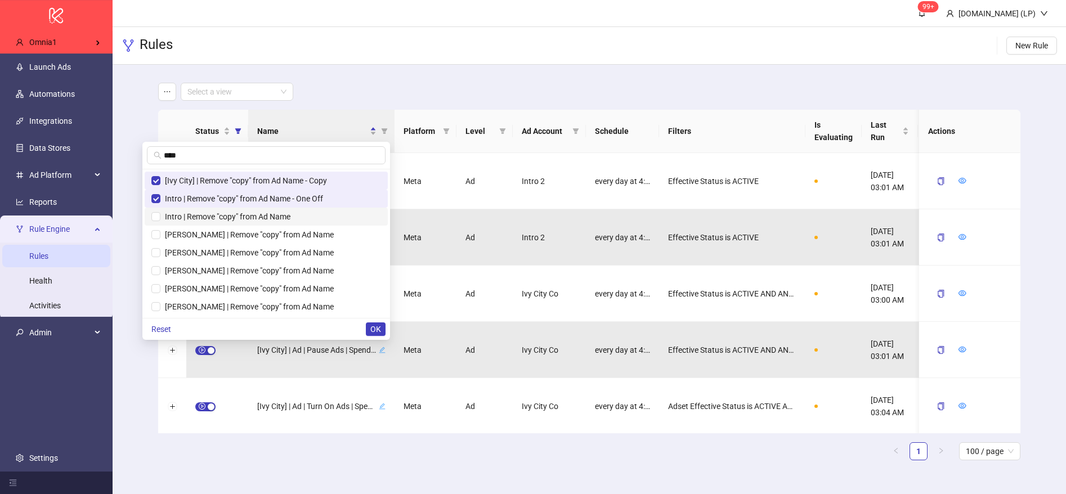
click at [242, 212] on span "Intro | Remove "copy" from Ad Name" at bounding box center [225, 216] width 130 height 9
click at [239, 226] on li "Stephanie Gottlieb | Remove "copy" from Ad Name" at bounding box center [266, 235] width 243 height 18
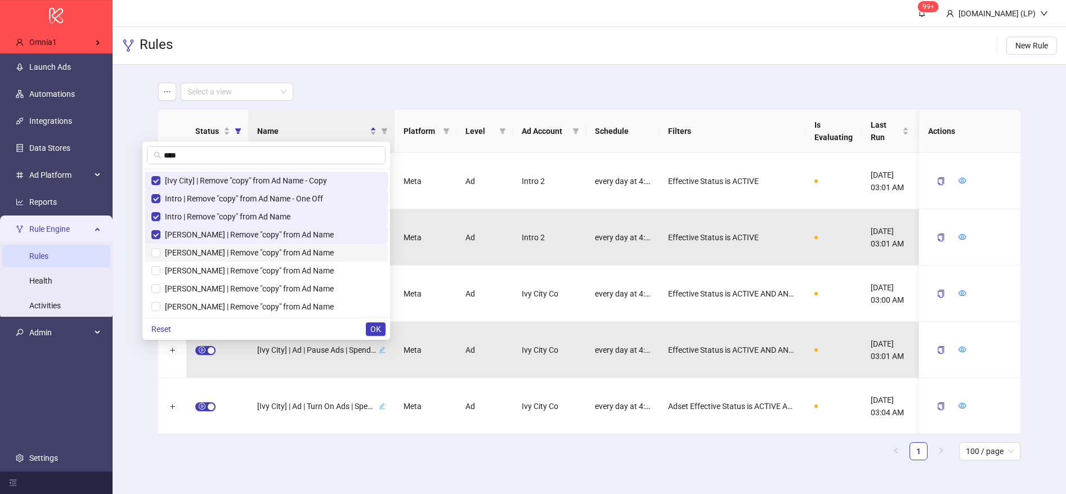
click at [233, 252] on span "Alex Mill | Remove "copy" from Ad Name" at bounding box center [246, 252] width 173 height 9
click at [230, 273] on span "Jolie | Remove "copy" from Ad Name" at bounding box center [246, 270] width 173 height 9
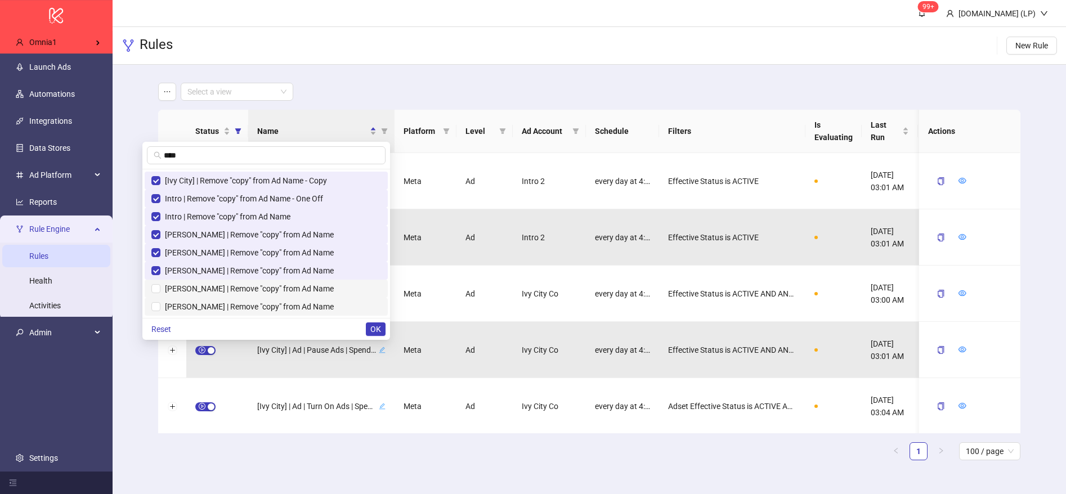
click at [233, 288] on span "Kate McLeod | Remove "copy" from Ad Name" at bounding box center [246, 288] width 173 height 9
click at [230, 306] on span "Peter Manning | Remove "copy" from Ad Name" at bounding box center [246, 306] width 173 height 9
click at [226, 293] on span "Sold Out NYC | Remove "copy" from Ad Name" at bounding box center [266, 289] width 230 height 12
click at [224, 304] on span "Gameday | Remove "copy" from Ad Name" at bounding box center [233, 306] width 147 height 9
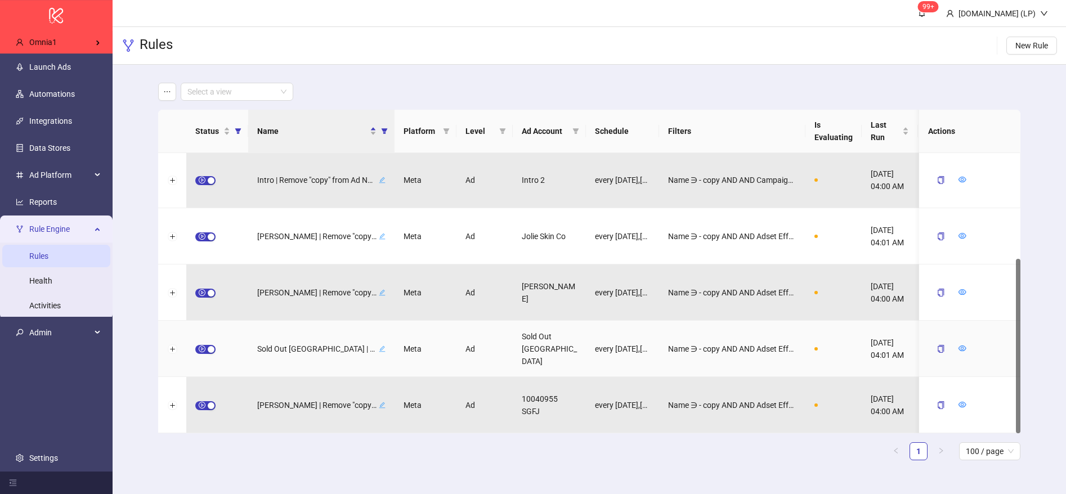
scroll to position [0, 0]
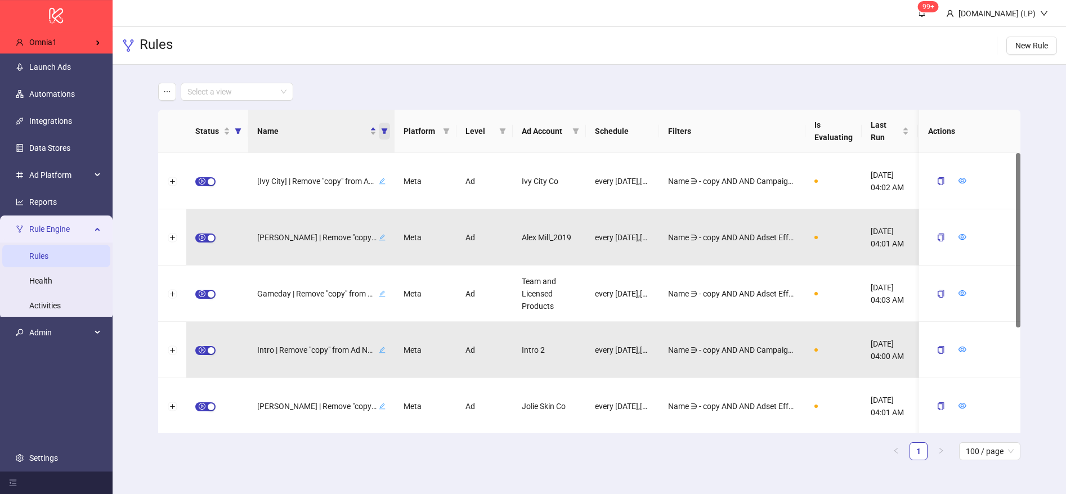
click at [383, 130] on icon "filter" at bounding box center [385, 131] width 6 height 6
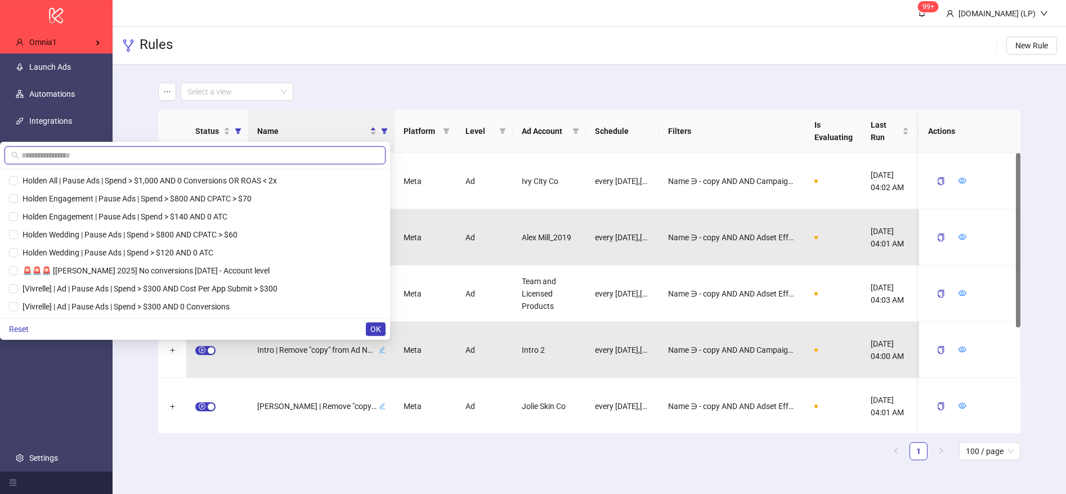
click at [269, 151] on input "text" at bounding box center [200, 155] width 358 height 12
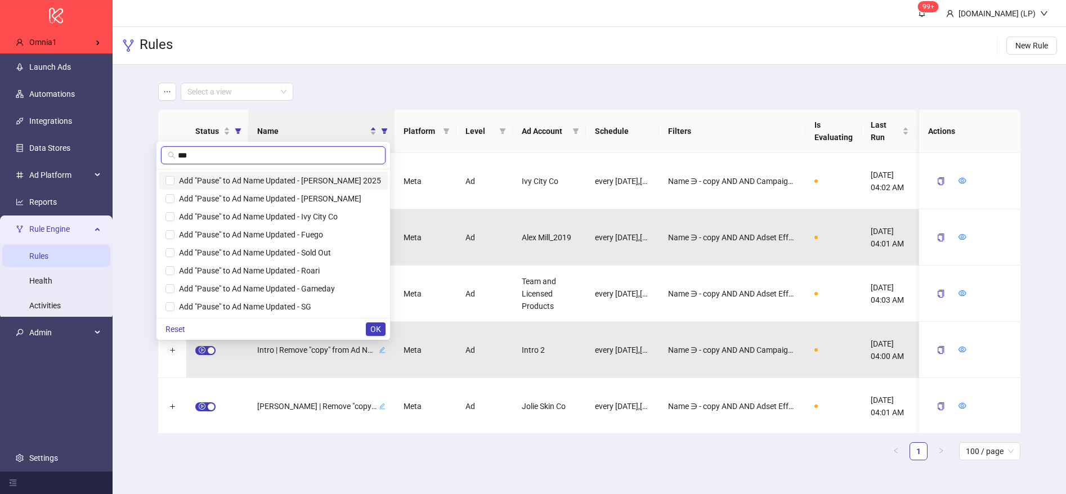
type input "***"
click at [260, 182] on span "Add "Pause" to Ad Name Updated - Alex Mill 2025" at bounding box center [278, 180] width 207 height 9
click at [251, 209] on li "Add "Pause" to Ad Name Updated - Ivy City Co" at bounding box center [273, 217] width 229 height 18
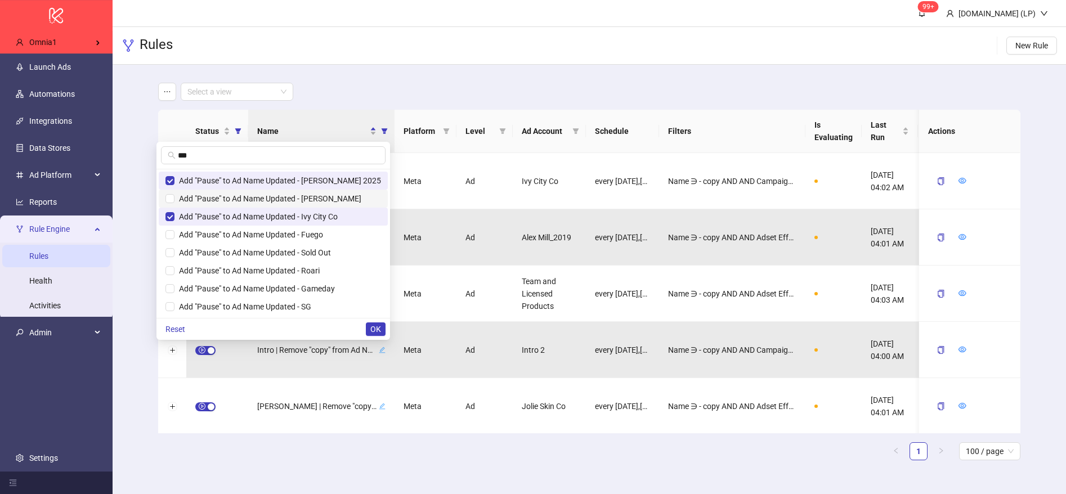
click at [260, 194] on span "Add "Pause" to Ad Name Updated - Kate McLeod" at bounding box center [268, 198] width 187 height 9
click at [251, 229] on span "Add "Pause" to Ad Name Updated - Fuego" at bounding box center [274, 235] width 216 height 12
drag, startPoint x: 245, startPoint y: 259, endPoint x: 236, endPoint y: 280, distance: 23.2
click at [245, 259] on li "Add "Pause" to Ad Name Updated - Sold Out" at bounding box center [273, 253] width 229 height 18
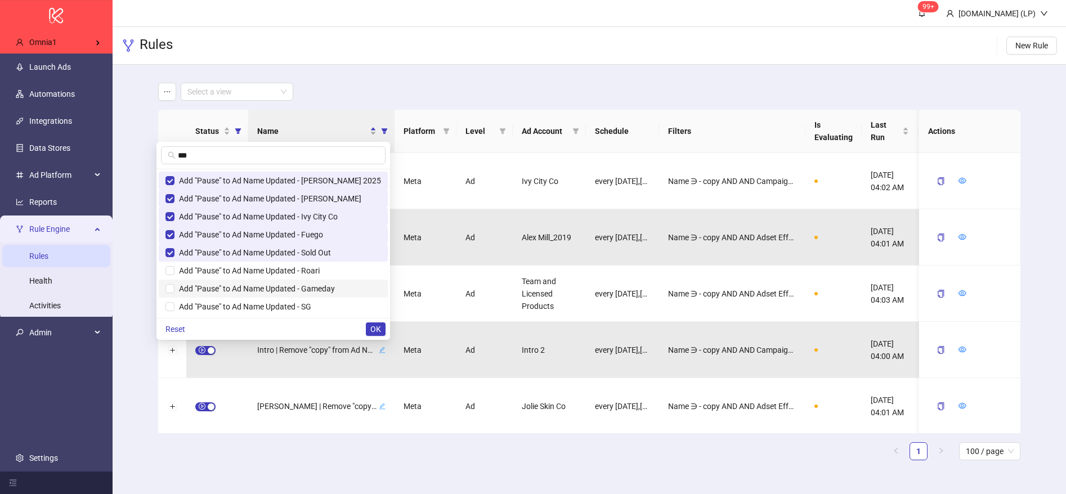
click at [235, 292] on span "Add "Pause" to Ad Name Updated - Gameday" at bounding box center [255, 288] width 160 height 9
click at [242, 266] on span "Add "Pause" to Ad Name Updated - Roari" at bounding box center [247, 270] width 145 height 9
click at [221, 303] on span "Add "Pause" to Ad Name Updated - SG" at bounding box center [243, 306] width 137 height 9
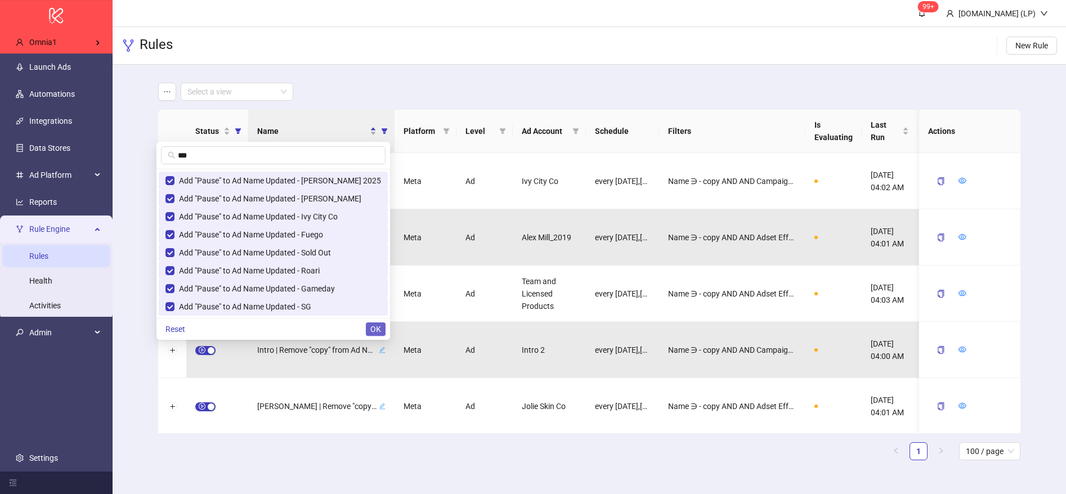
click at [372, 325] on span "OK" at bounding box center [376, 329] width 11 height 9
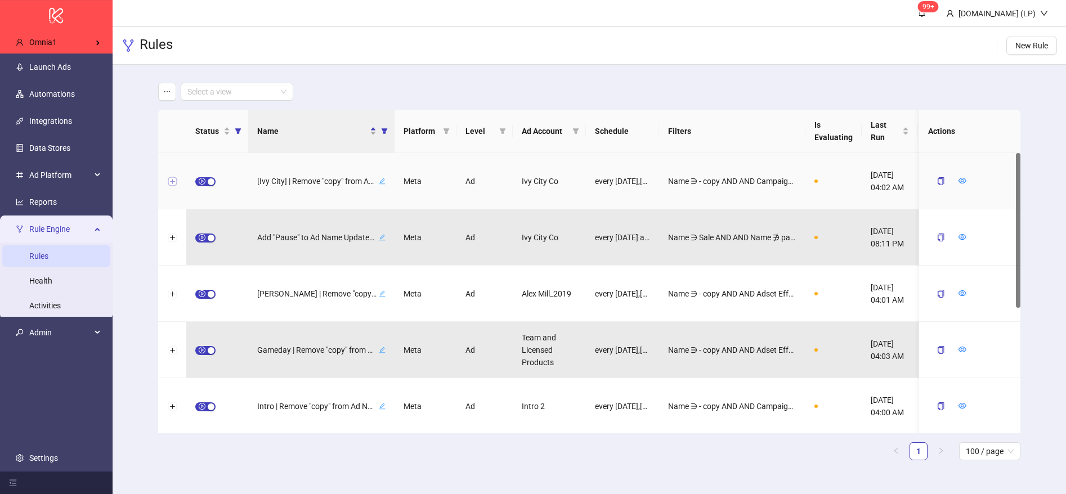
click at [170, 180] on button "Expand row" at bounding box center [172, 181] width 9 height 9
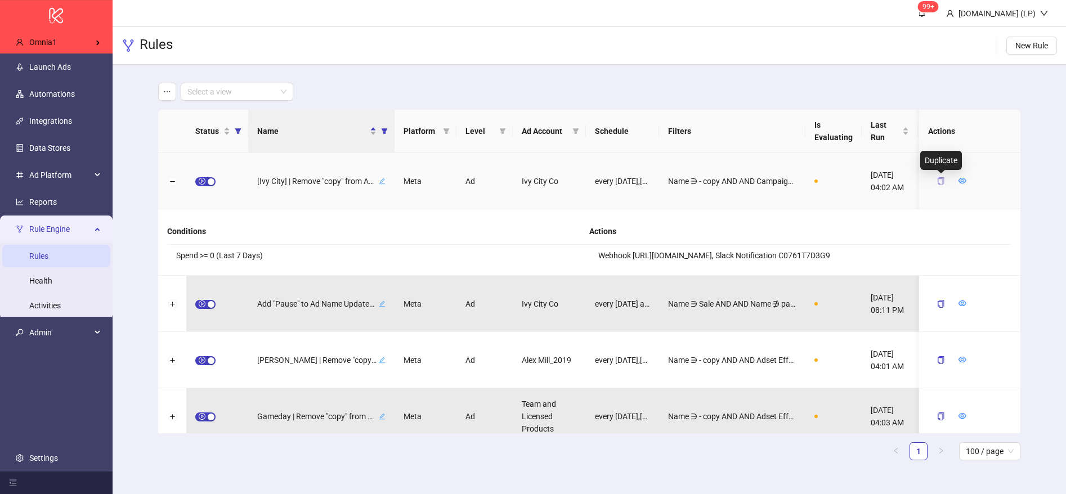
click at [939, 185] on icon "copy" at bounding box center [942, 181] width 8 height 8
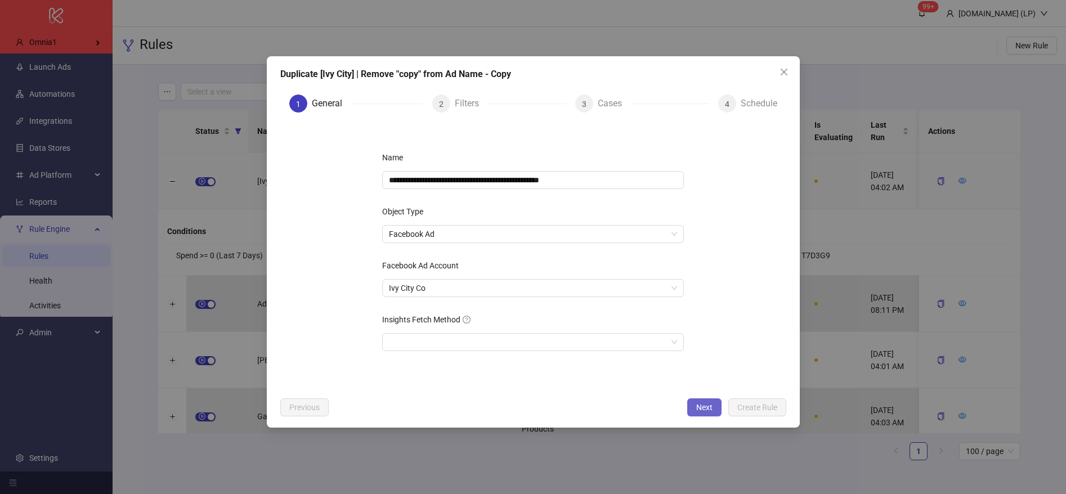
click at [698, 403] on span "Next" at bounding box center [705, 407] width 16 height 9
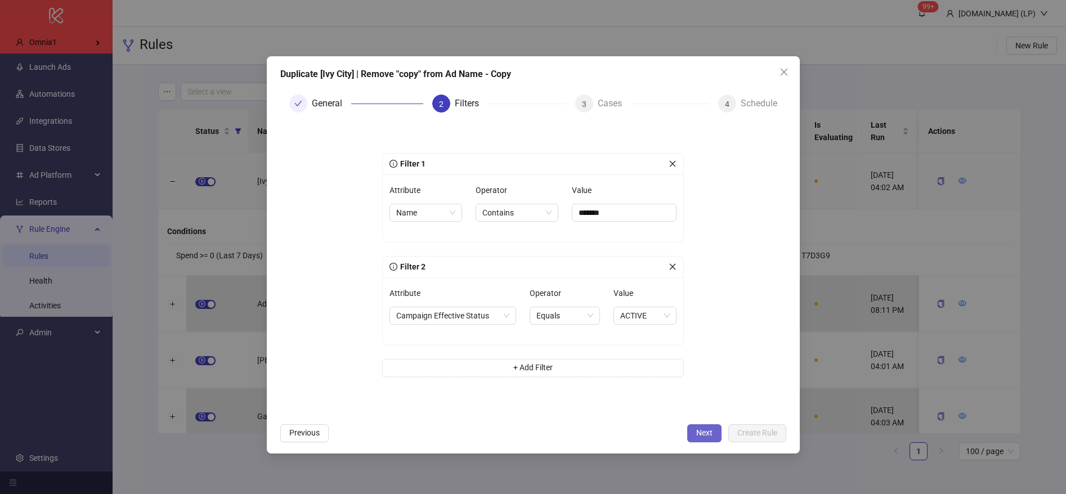
click at [702, 429] on span "Next" at bounding box center [705, 433] width 16 height 9
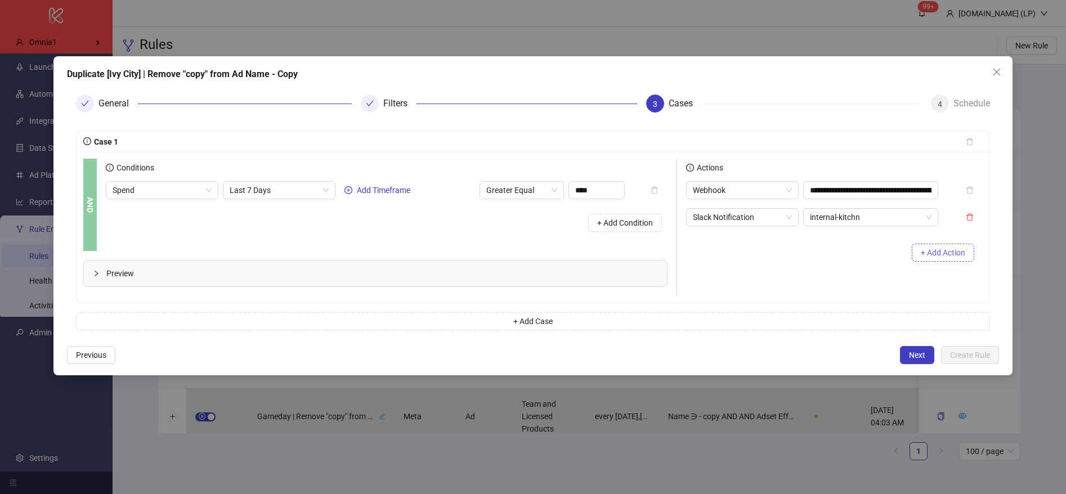
click at [925, 258] on button "+ Add Action" at bounding box center [943, 253] width 63 height 18
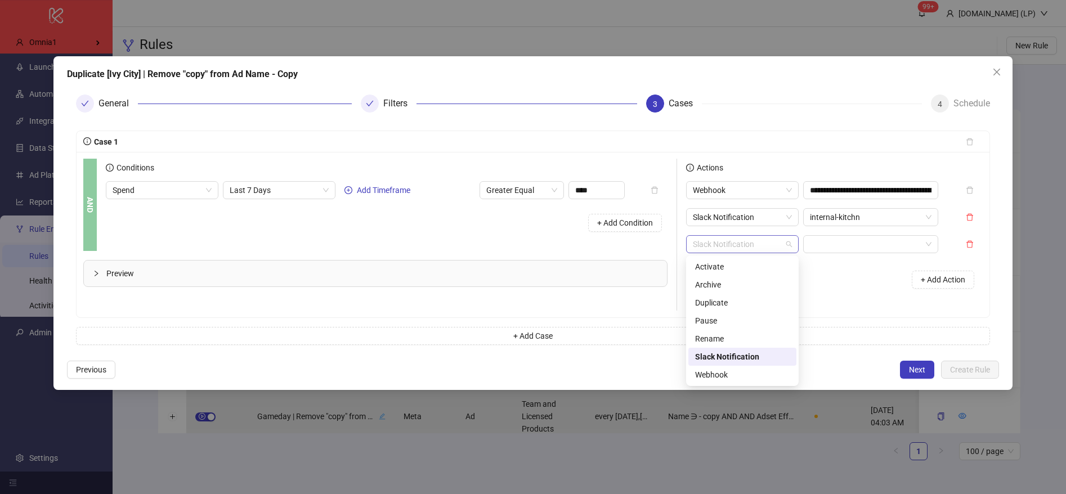
click at [757, 243] on span "Slack Notification" at bounding box center [742, 244] width 99 height 17
click at [702, 343] on div "Rename" at bounding box center [742, 339] width 95 height 12
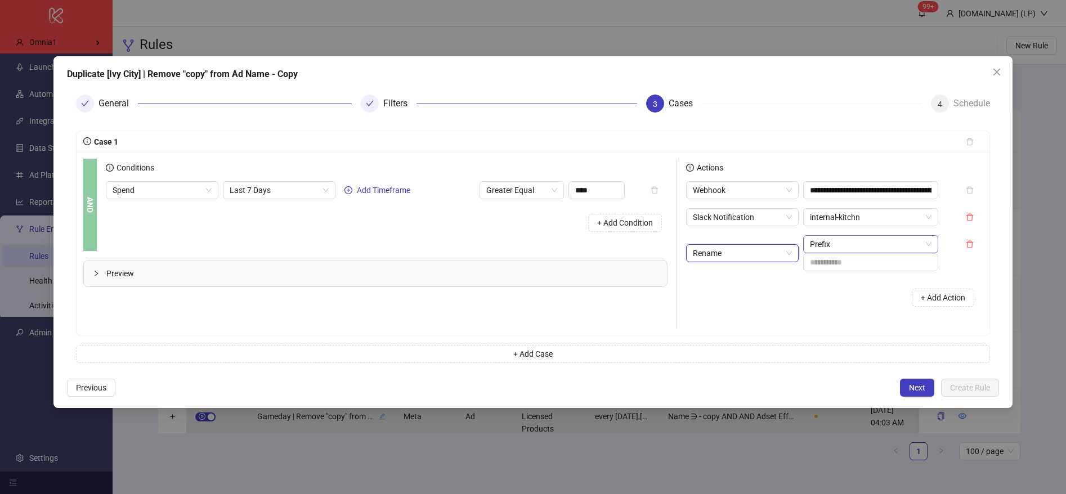
click at [872, 247] on span "Prefix" at bounding box center [871, 244] width 122 height 17
click at [824, 304] on div "Find & Replace" at bounding box center [871, 303] width 117 height 12
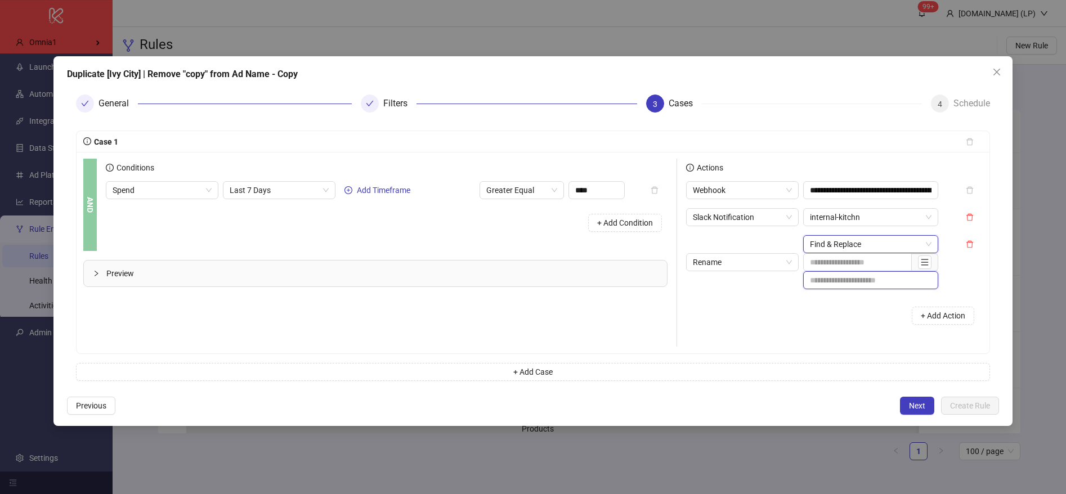
click at [830, 280] on input "text" at bounding box center [871, 280] width 135 height 18
click at [850, 267] on input "text" at bounding box center [858, 262] width 109 height 18
click at [920, 262] on button "button" at bounding box center [925, 263] width 14 height 14
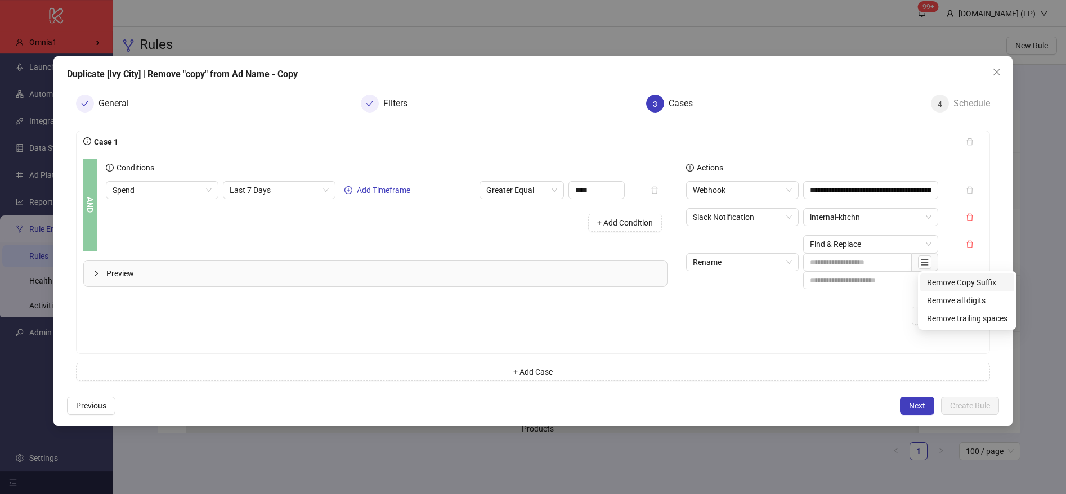
click at [972, 284] on span "Remove Copy Suffix" at bounding box center [967, 282] width 81 height 12
type input "**********"
click at [814, 298] on div "+ Add Action" at bounding box center [834, 315] width 297 height 35
click at [829, 277] on input "text" at bounding box center [871, 280] width 135 height 18
click at [779, 307] on div "+ Add Action" at bounding box center [834, 315] width 297 height 35
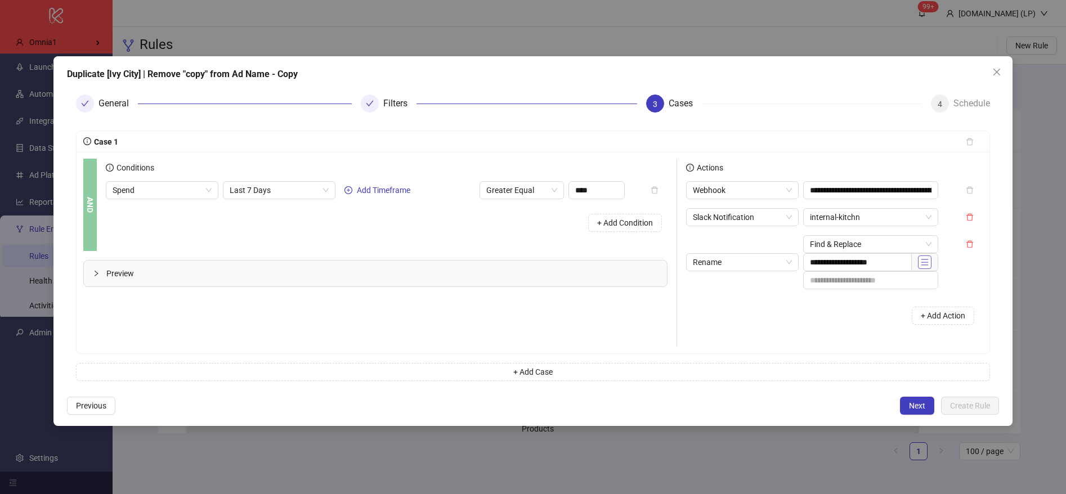
click at [920, 256] on button "button" at bounding box center [925, 263] width 14 height 14
click at [862, 290] on div "**********" at bounding box center [834, 257] width 297 height 152
click at [996, 68] on icon "close" at bounding box center [997, 72] width 9 height 9
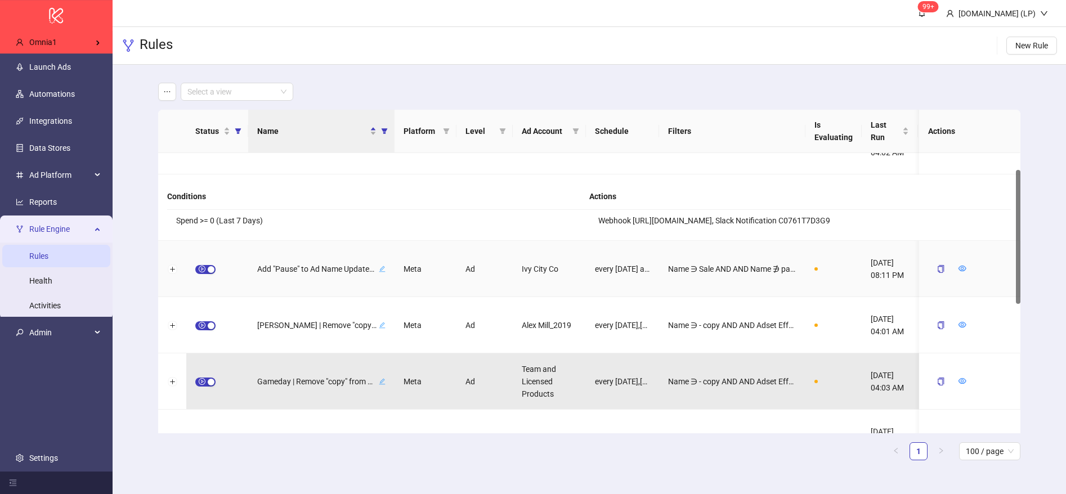
scroll to position [41, 0]
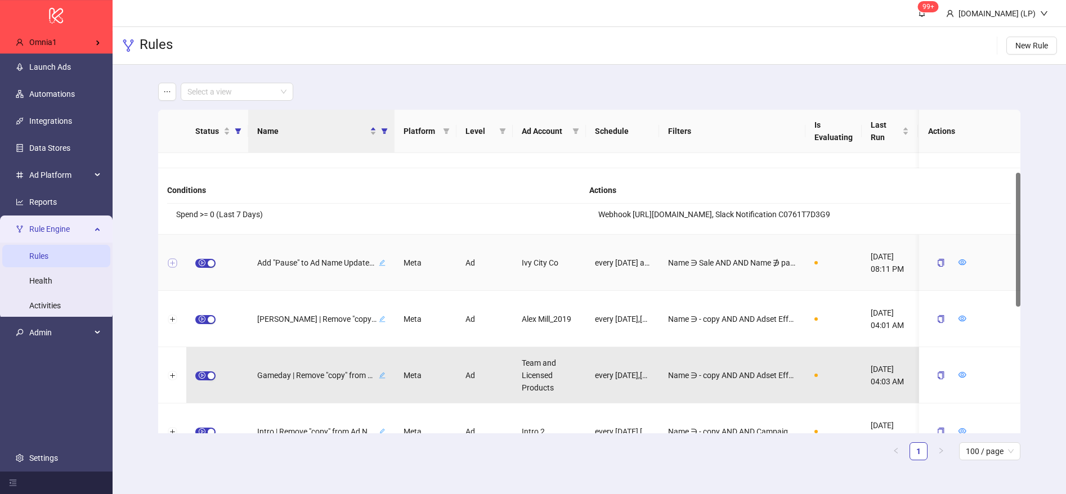
click at [170, 268] on button "Expand row" at bounding box center [172, 263] width 9 height 9
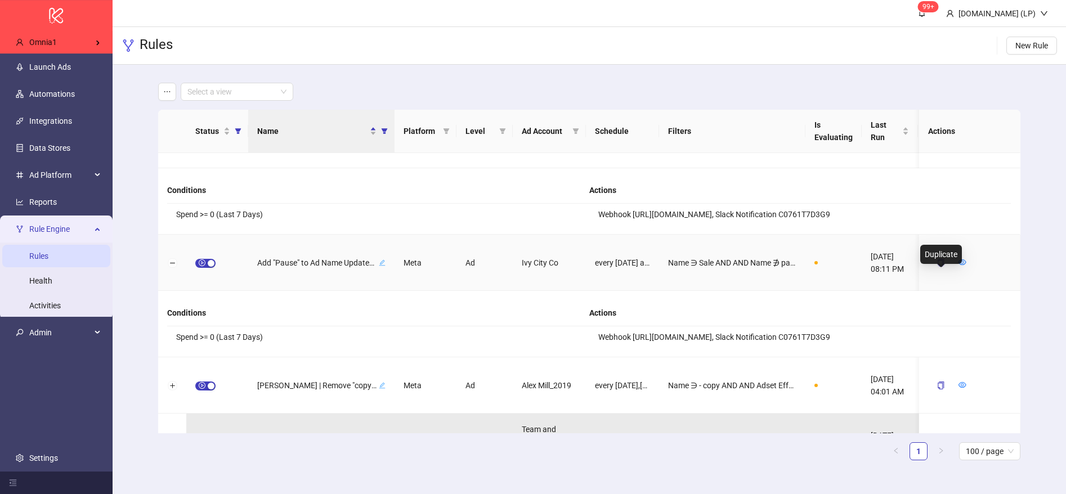
click at [942, 267] on icon "copy" at bounding box center [942, 263] width 8 height 8
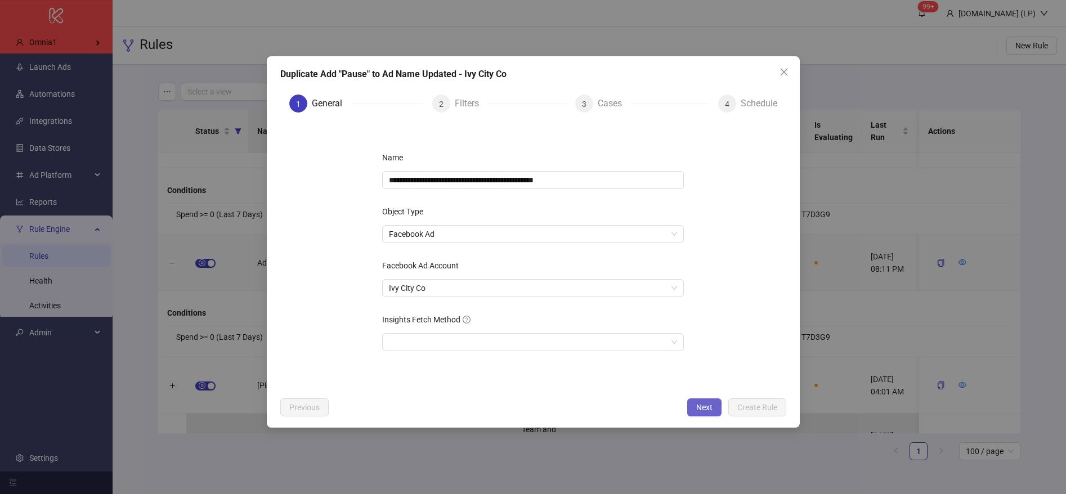
click at [698, 409] on span "Next" at bounding box center [705, 407] width 16 height 9
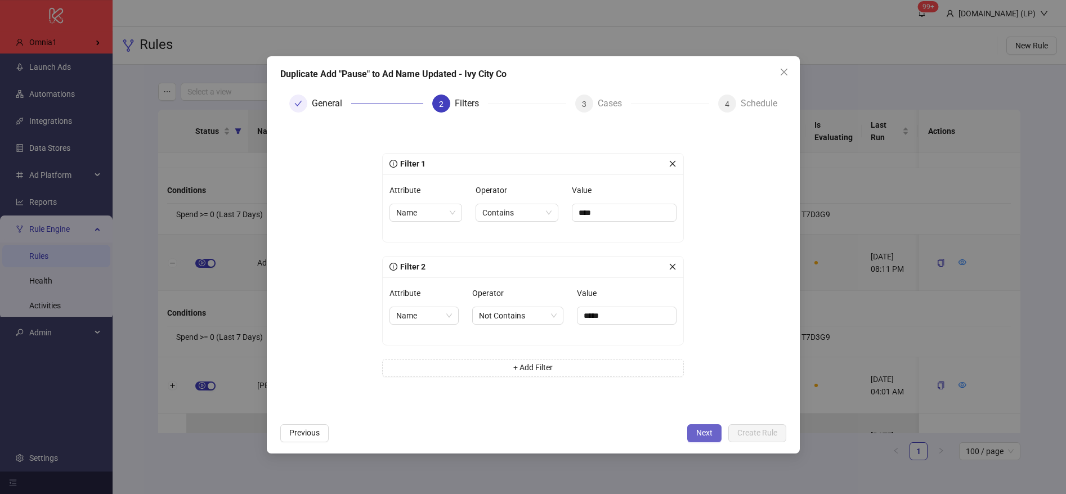
click at [694, 430] on button "Next" at bounding box center [705, 434] width 34 height 18
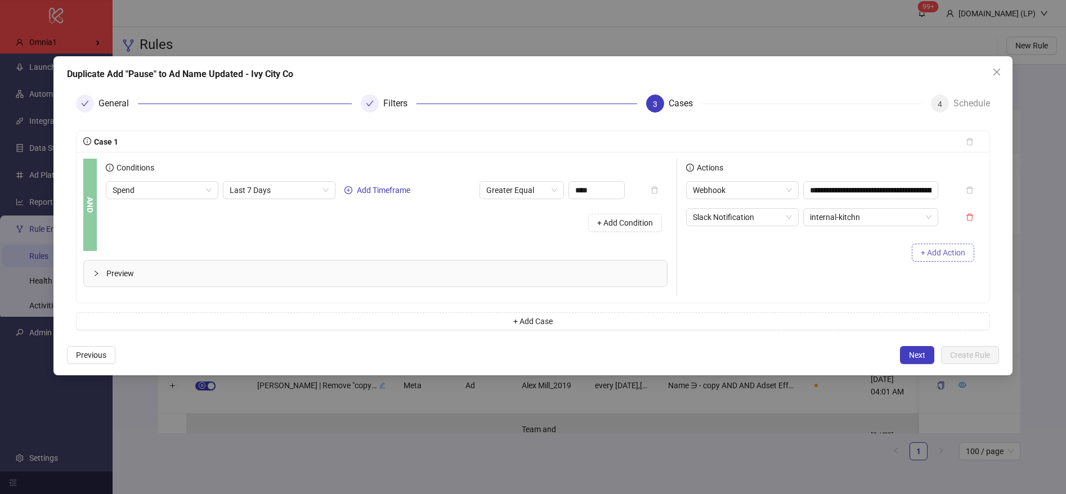
drag, startPoint x: 931, startPoint y: 240, endPoint x: 931, endPoint y: 246, distance: 6.2
click at [931, 240] on div "+ Add Action" at bounding box center [943, 252] width 79 height 35
click at [931, 246] on button "+ Add Action" at bounding box center [943, 253] width 63 height 18
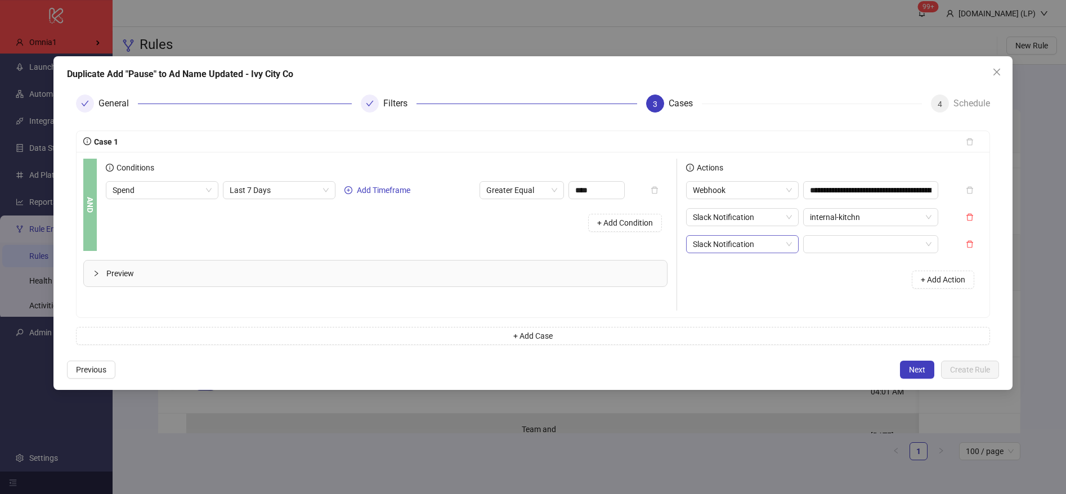
click at [765, 246] on span "Slack Notification" at bounding box center [742, 244] width 99 height 17
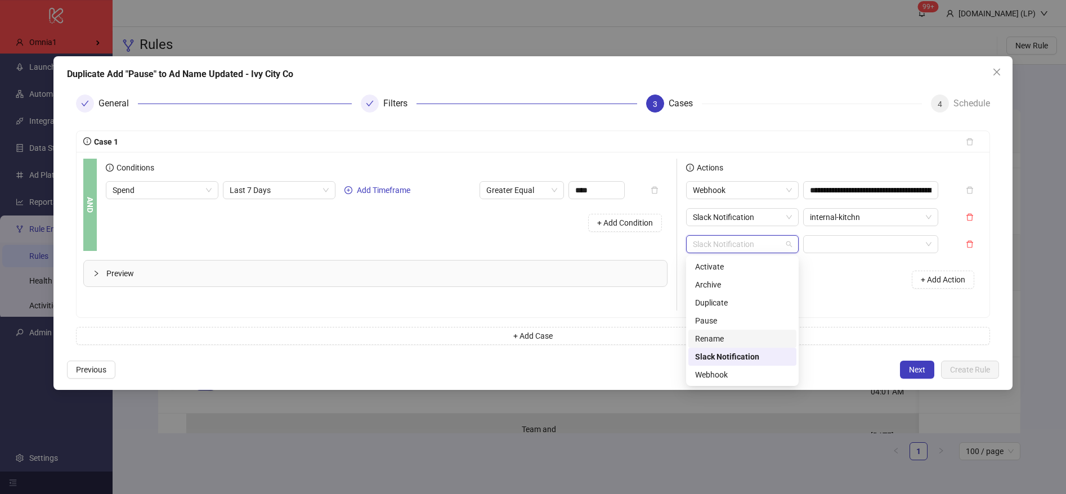
click at [731, 338] on div "Rename" at bounding box center [742, 339] width 95 height 12
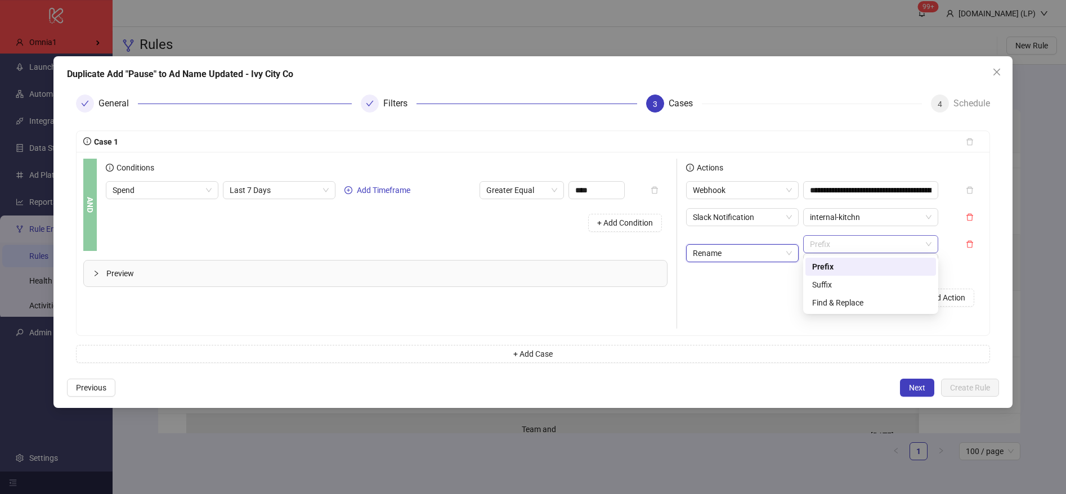
click at [842, 246] on span "Prefix" at bounding box center [871, 244] width 122 height 17
click at [755, 307] on div "+ Add Action" at bounding box center [834, 297] width 297 height 35
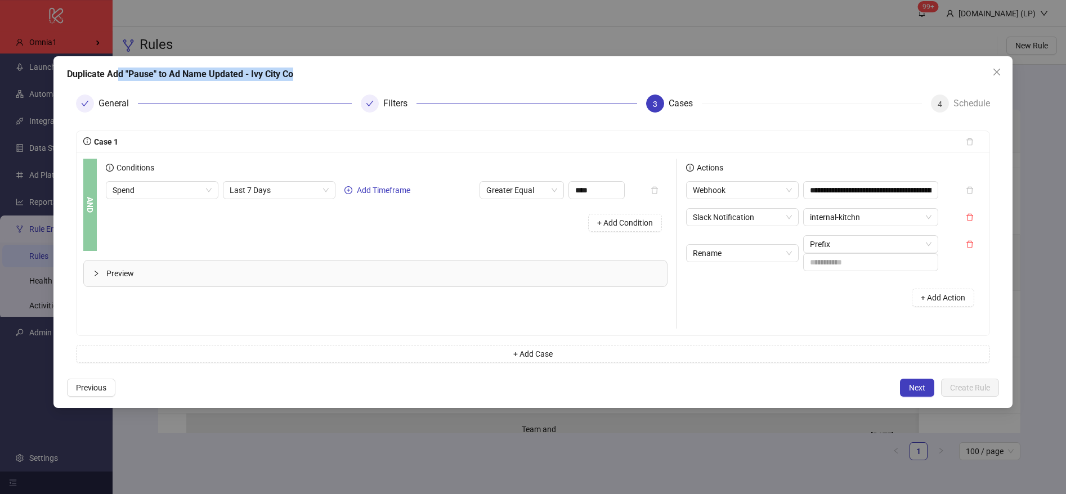
drag, startPoint x: 120, startPoint y: 78, endPoint x: 230, endPoint y: 82, distance: 109.9
click at [230, 82] on div "**********" at bounding box center [533, 232] width 960 height 352
click at [853, 245] on span "Prefix" at bounding box center [871, 244] width 122 height 17
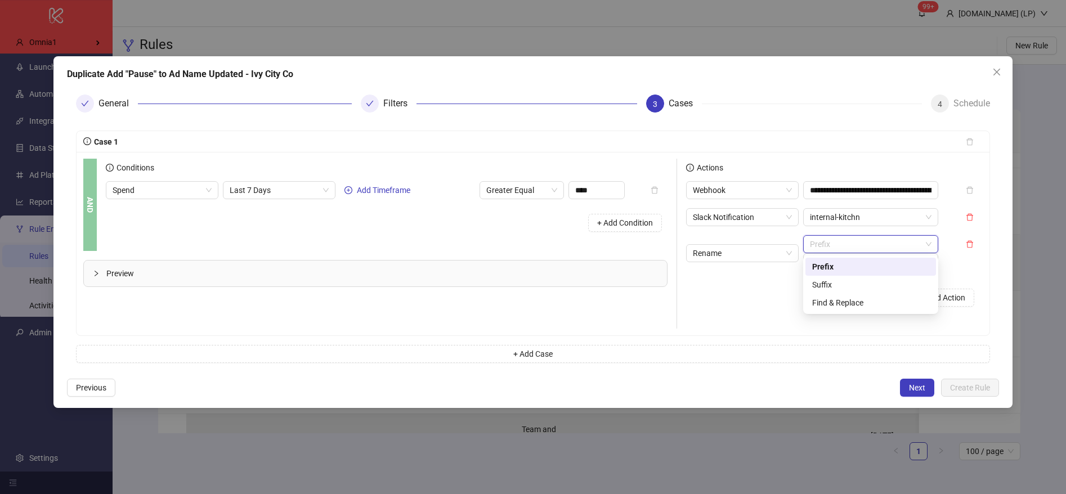
click at [757, 305] on div "+ Add Action" at bounding box center [834, 297] width 297 height 35
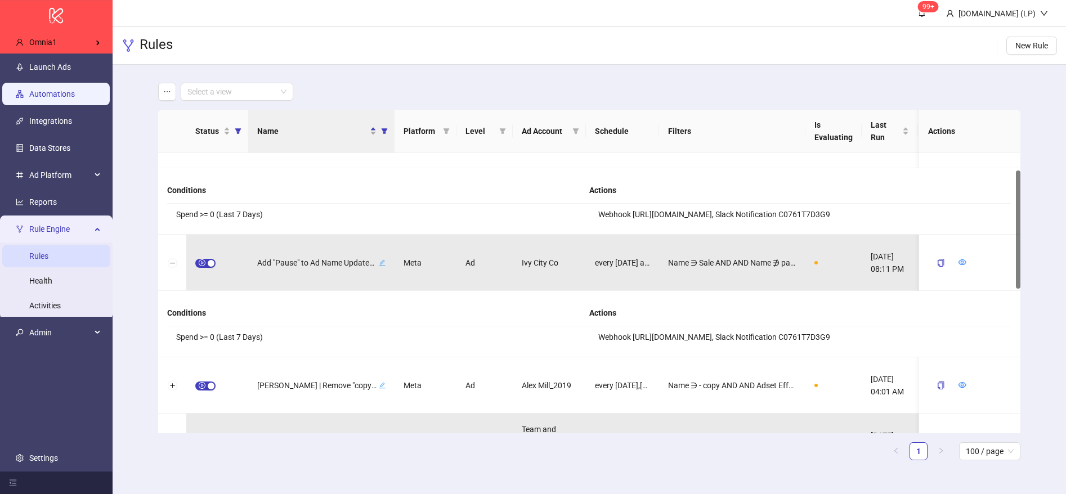
click at [46, 90] on link "Automations" at bounding box center [52, 94] width 46 height 9
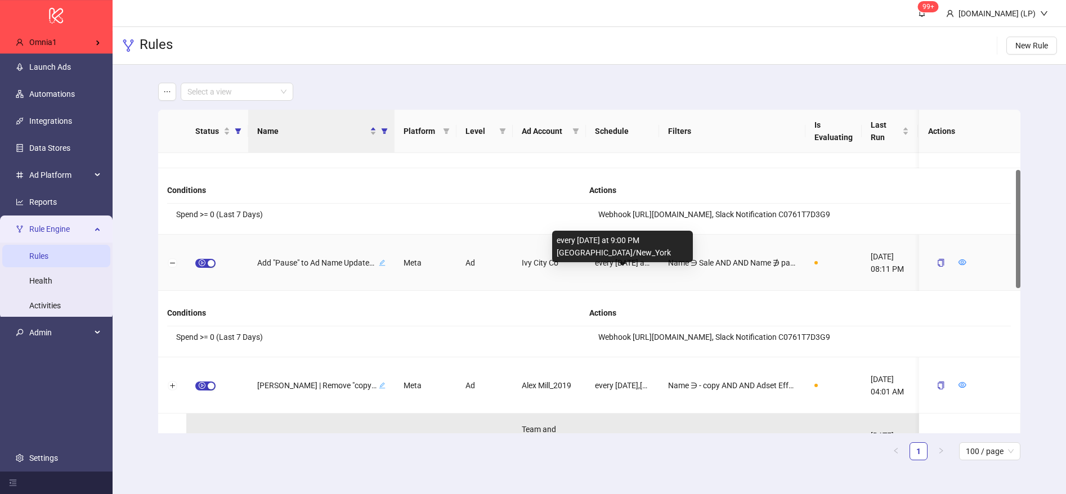
scroll to position [23, 0]
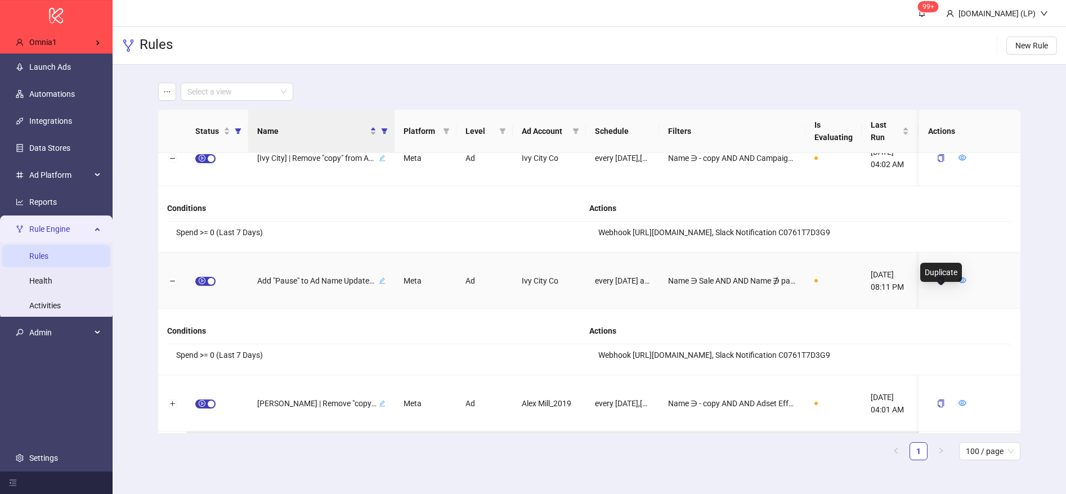
click at [939, 285] on icon "copy" at bounding box center [941, 281] width 6 height 8
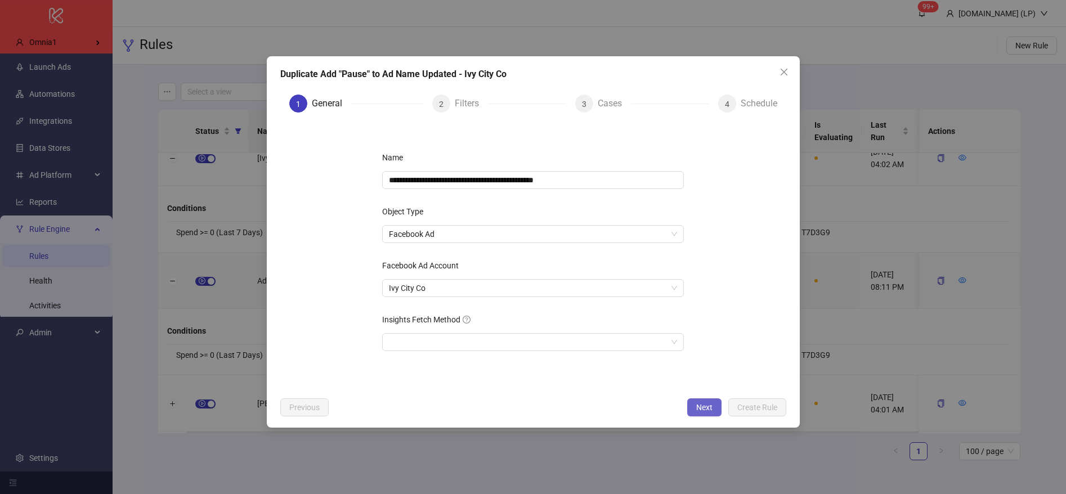
click at [698, 400] on button "Next" at bounding box center [705, 408] width 34 height 18
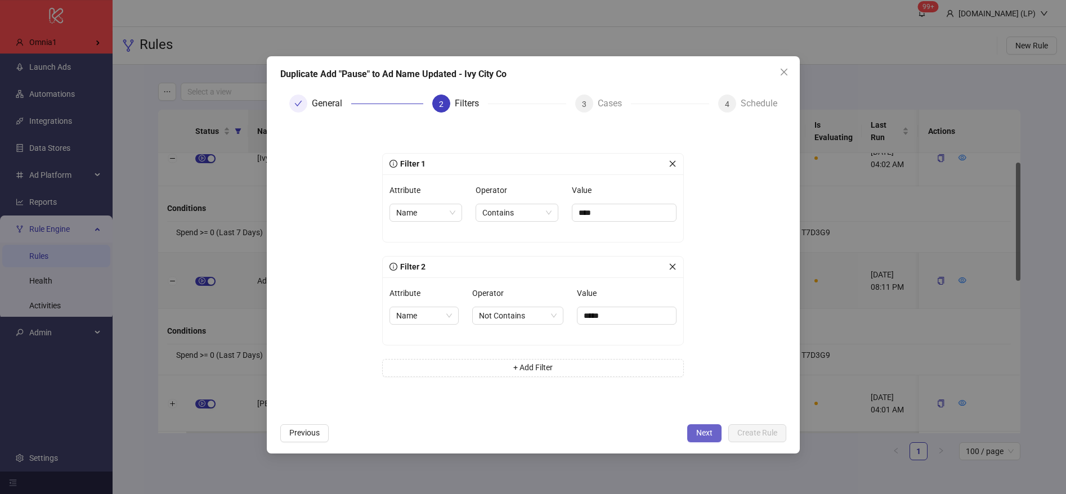
click at [688, 429] on button "Next" at bounding box center [705, 434] width 34 height 18
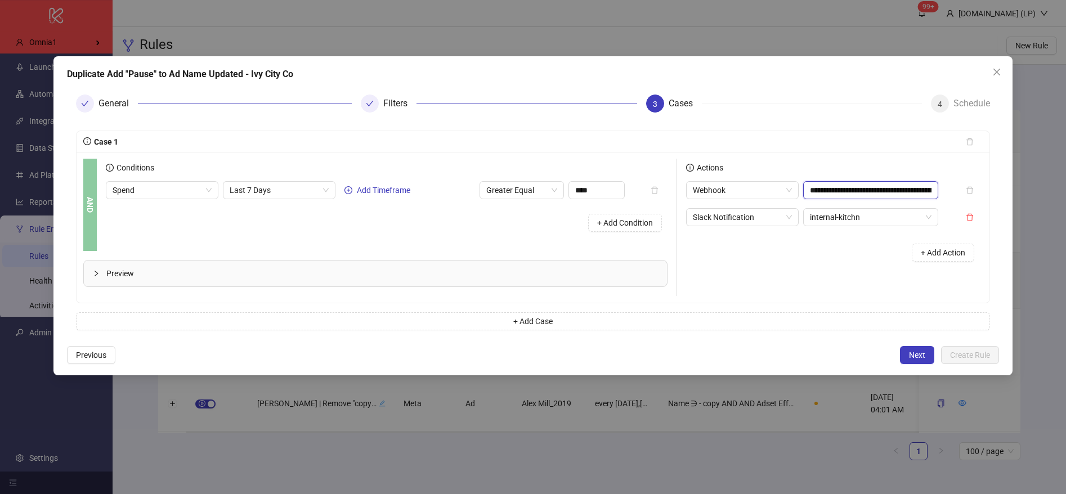
click at [842, 187] on input "**********" at bounding box center [871, 190] width 135 height 18
click at [949, 246] on button "+ Add Action" at bounding box center [943, 253] width 63 height 18
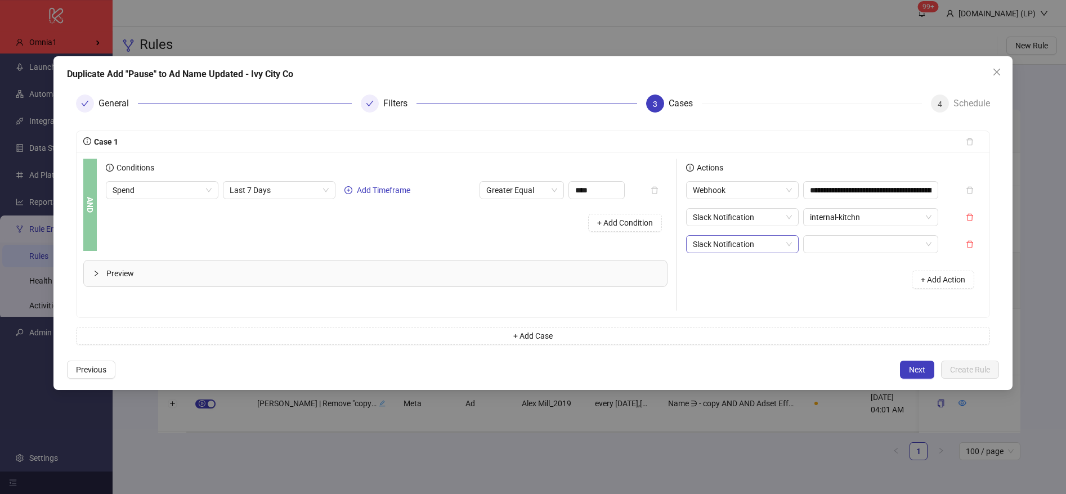
click at [794, 247] on div "Slack Notification" at bounding box center [742, 244] width 113 height 18
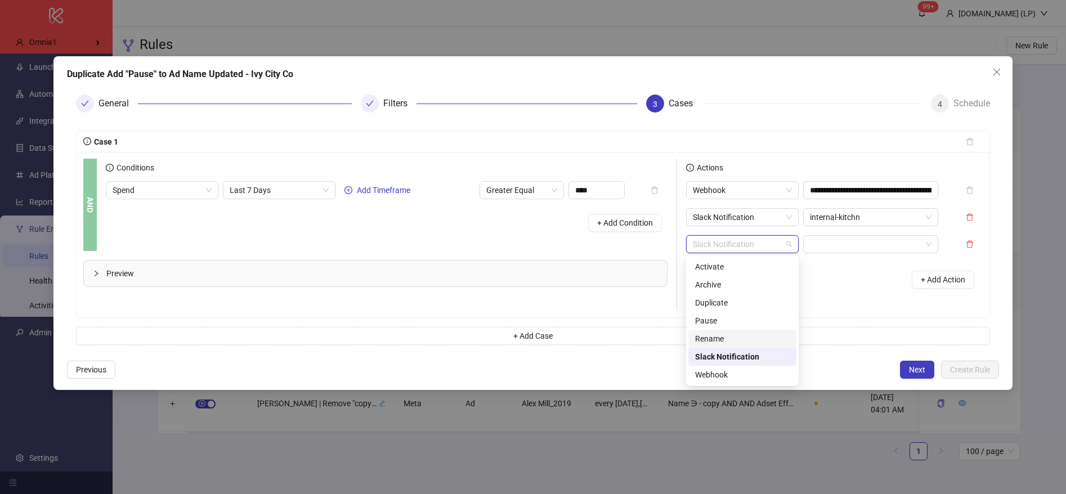
click at [700, 336] on div "Rename" at bounding box center [742, 339] width 95 height 12
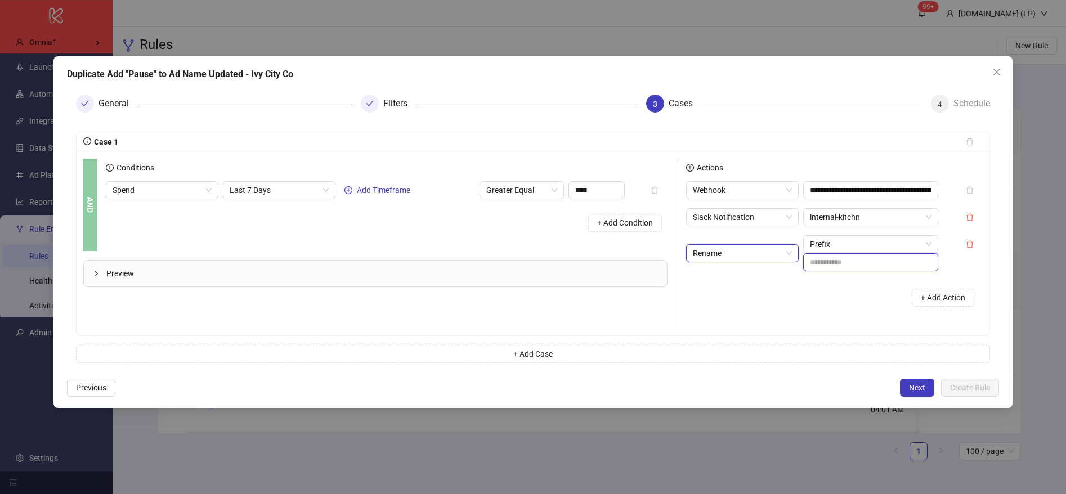
click at [832, 265] on input "text" at bounding box center [871, 262] width 135 height 18
click at [731, 298] on div "+ Add Action" at bounding box center [834, 297] width 297 height 35
click at [863, 262] on input "*****" at bounding box center [871, 262] width 135 height 18
click at [820, 314] on div "+ Add Action" at bounding box center [834, 297] width 297 height 35
click at [815, 263] on input "*****" at bounding box center [871, 262] width 135 height 18
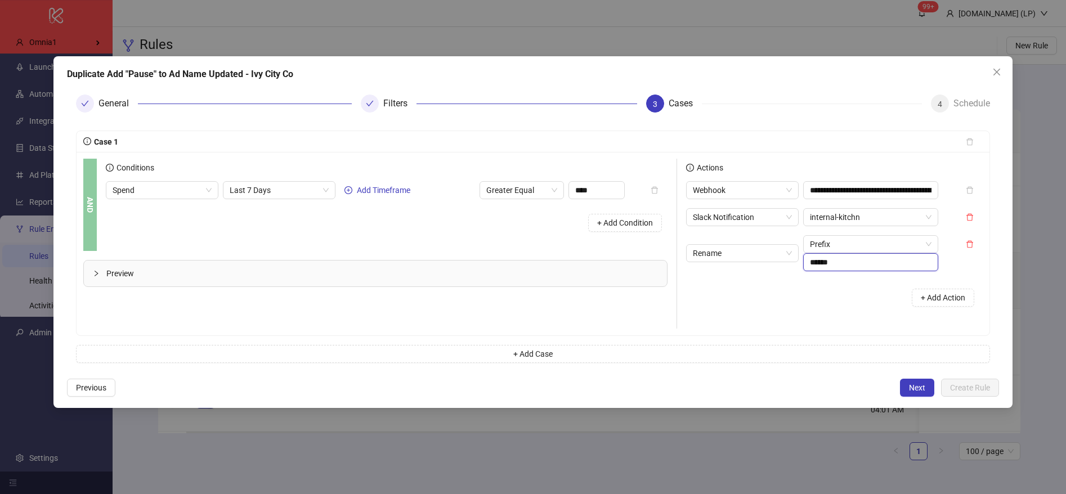
type input "*****"
click at [731, 284] on div "+ Add Action" at bounding box center [834, 297] width 297 height 35
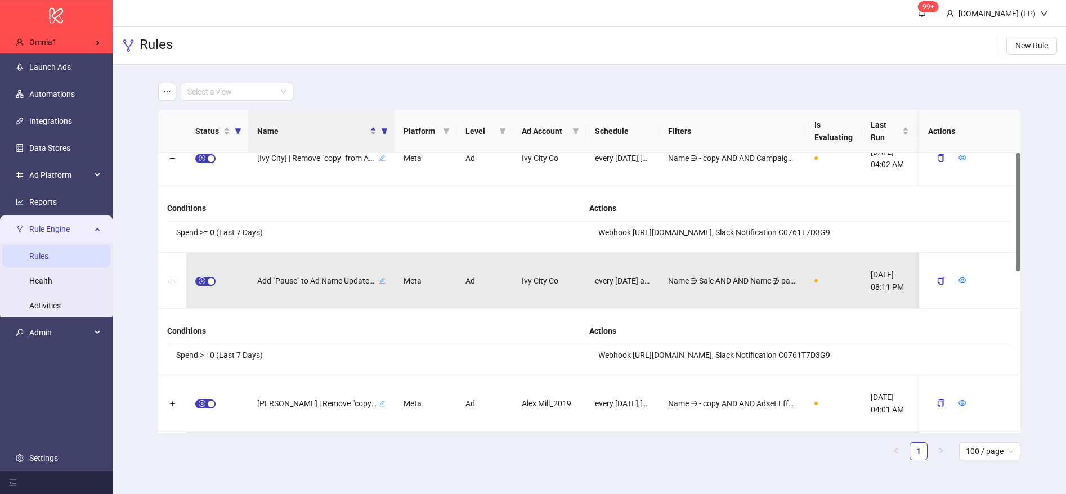
scroll to position [0, 0]
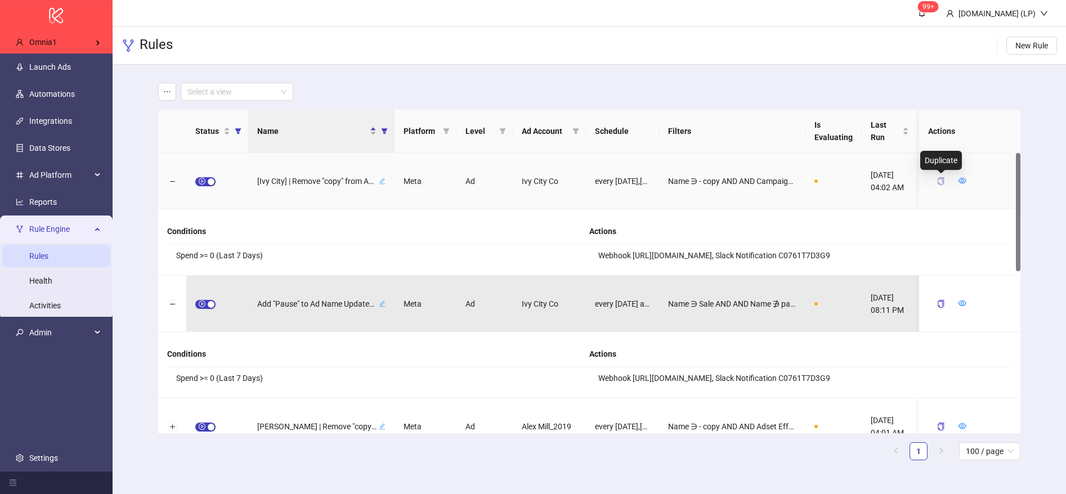
click at [940, 183] on icon "copy" at bounding box center [941, 181] width 6 height 8
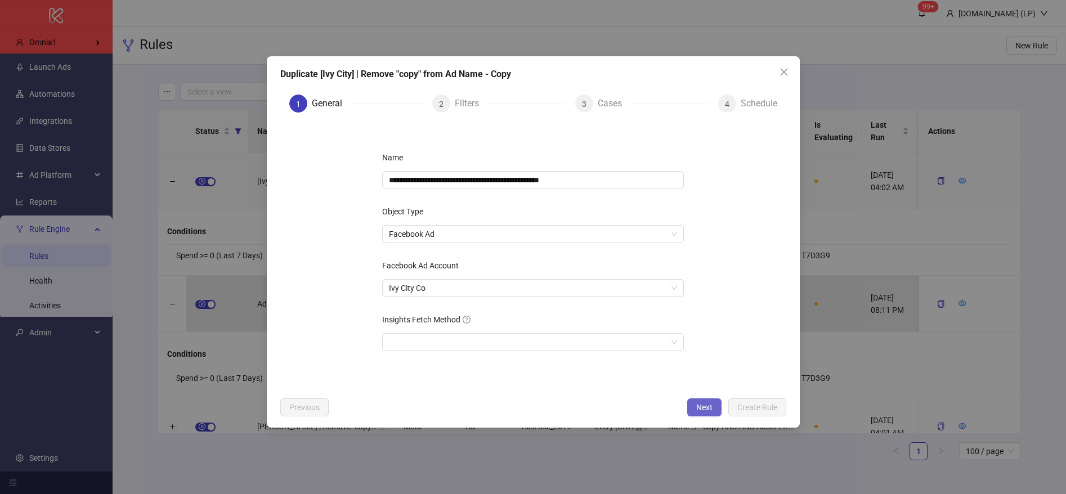
click at [704, 409] on span "Next" at bounding box center [705, 407] width 16 height 9
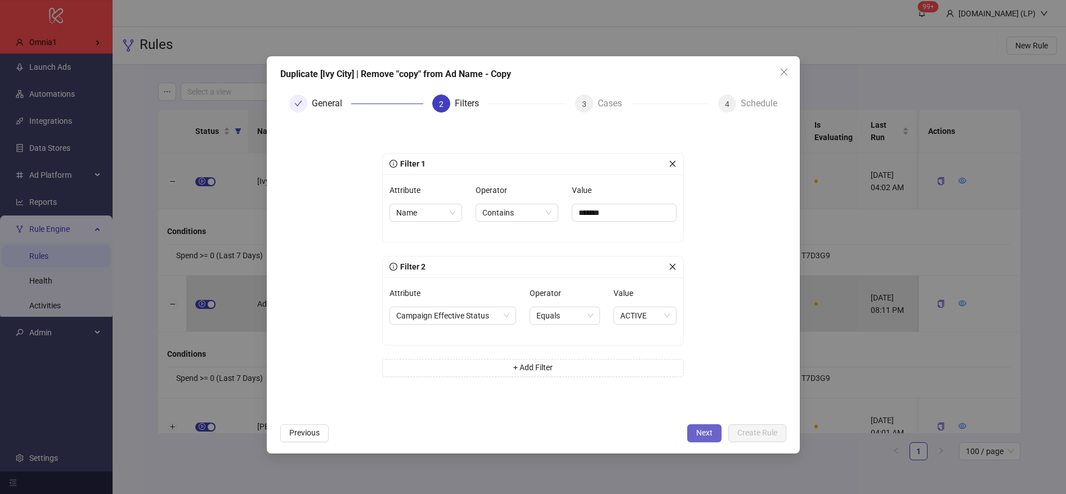
click at [700, 436] on span "Next" at bounding box center [705, 433] width 16 height 9
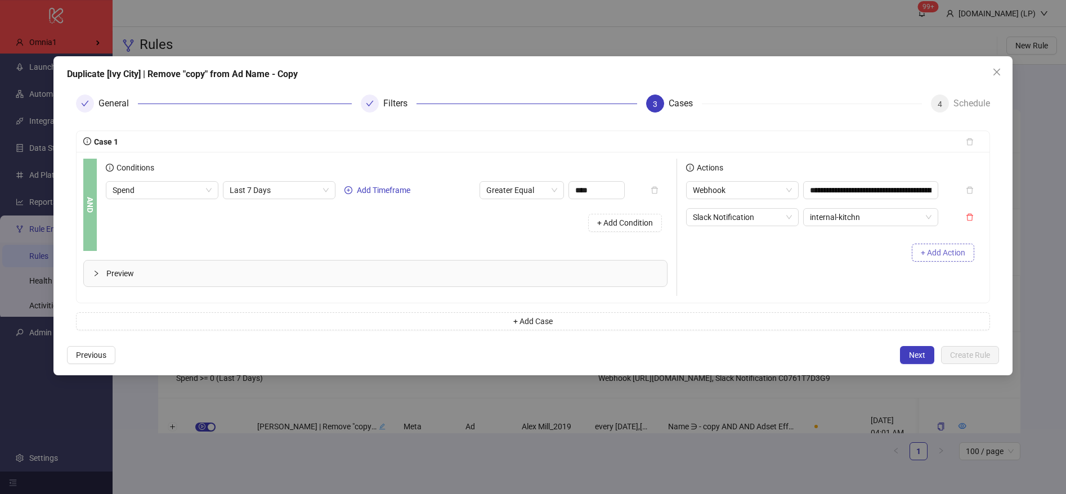
click at [932, 261] on button "+ Add Action" at bounding box center [943, 253] width 63 height 18
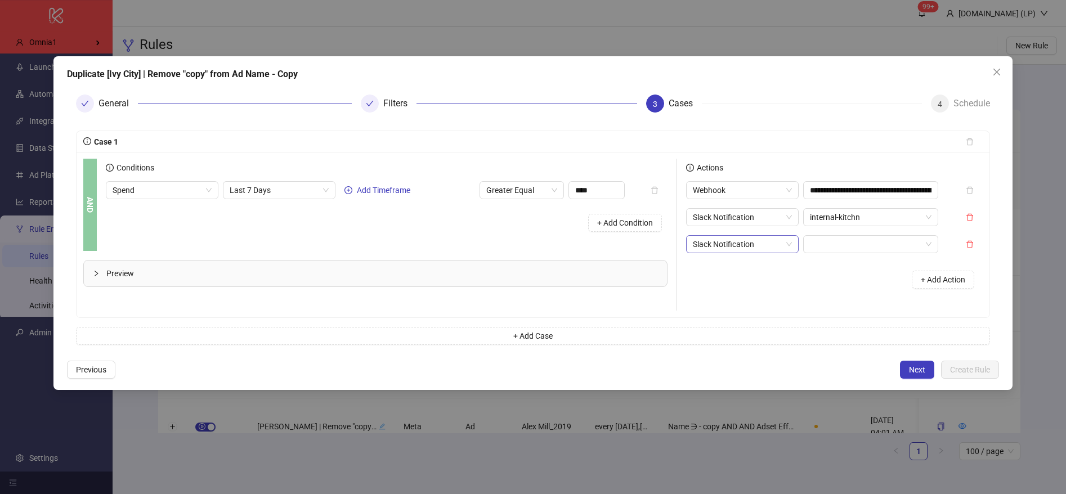
click at [752, 249] on span "Slack Notification" at bounding box center [742, 244] width 99 height 17
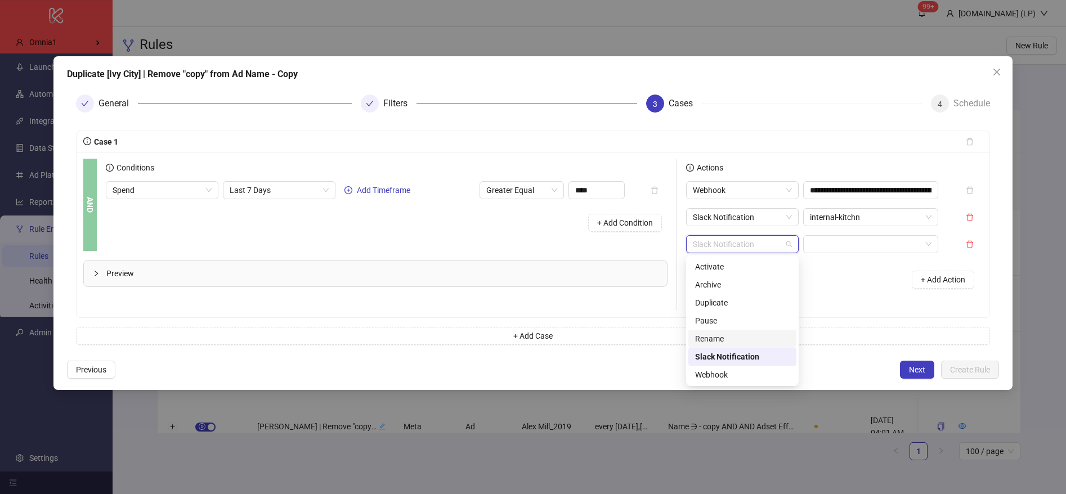
click at [729, 334] on div "Rename" at bounding box center [742, 339] width 95 height 12
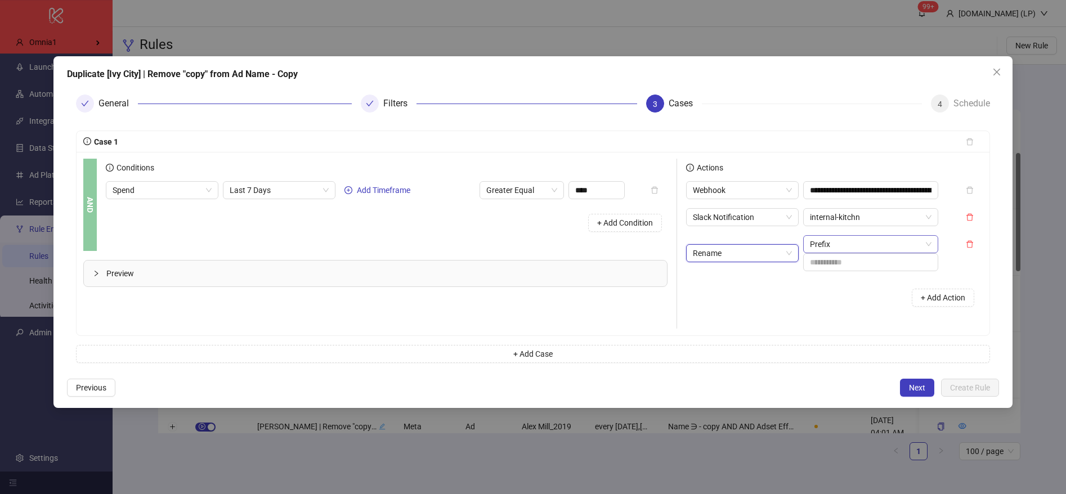
click at [859, 247] on span "Prefix" at bounding box center [871, 244] width 122 height 17
click at [832, 303] on div "Find & Replace" at bounding box center [871, 303] width 117 height 12
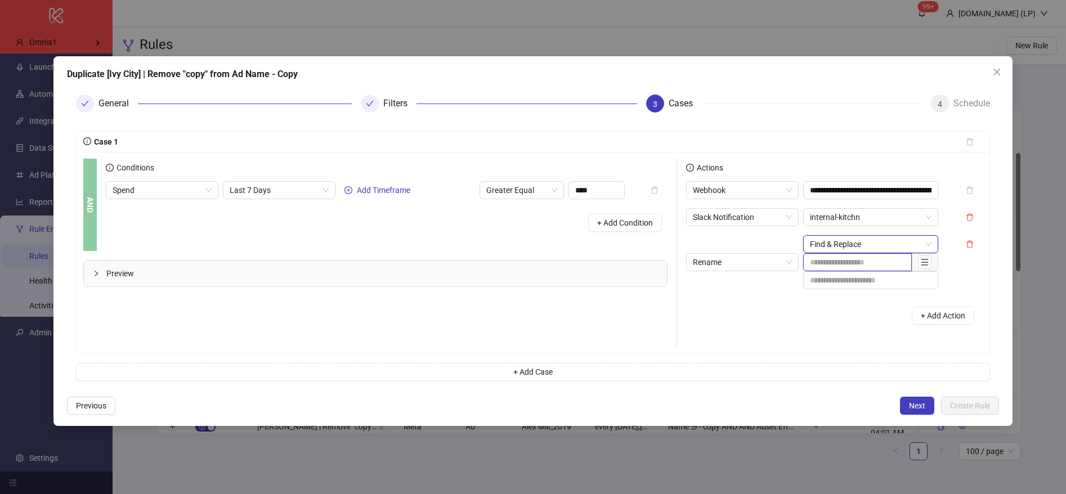
click at [845, 269] on input "text" at bounding box center [858, 262] width 109 height 18
paste input "**********"
click at [808, 264] on input "**********" at bounding box center [858, 262] width 109 height 18
click at [779, 324] on div "+ Add Action" at bounding box center [834, 315] width 297 height 35
click at [813, 261] on input "**********" at bounding box center [858, 262] width 109 height 18
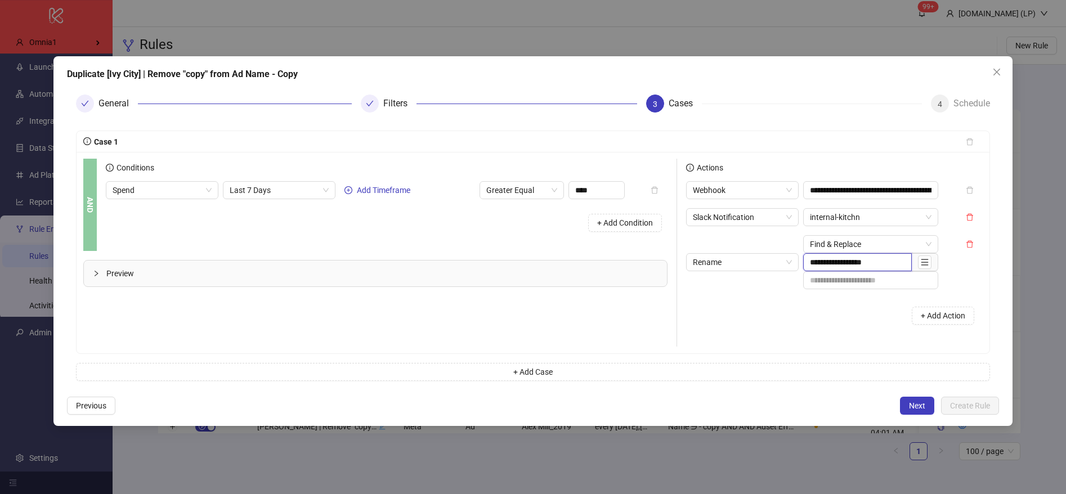
click at [887, 259] on input "**********" at bounding box center [858, 262] width 109 height 18
type input "**********"
click at [846, 327] on div "+ Add Action" at bounding box center [834, 315] width 297 height 35
click at [932, 261] on span at bounding box center [925, 262] width 26 height 18
click at [929, 262] on button "button" at bounding box center [925, 263] width 14 height 14
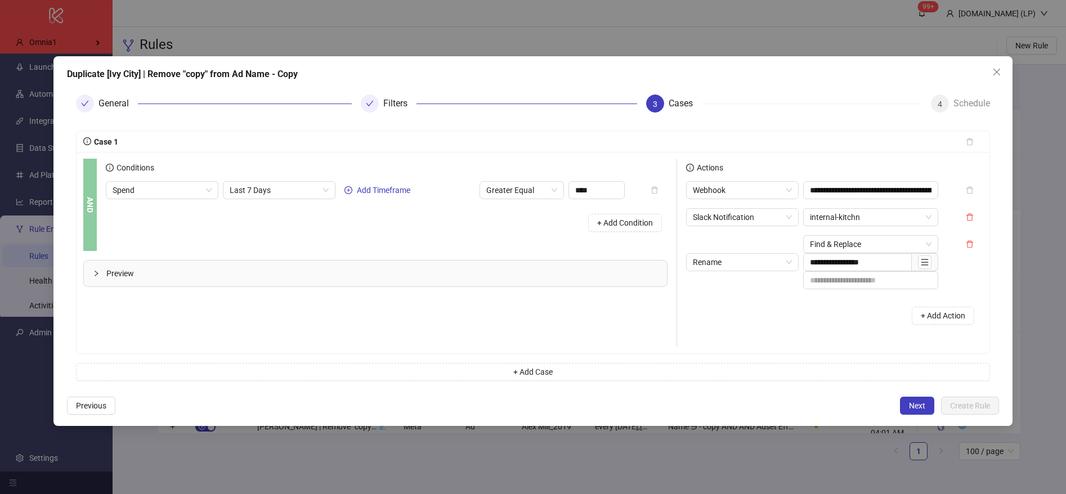
click at [744, 333] on div "+ Add Action" at bounding box center [834, 315] width 297 height 35
click at [818, 258] on input "**********" at bounding box center [858, 262] width 109 height 18
paste input "**********"
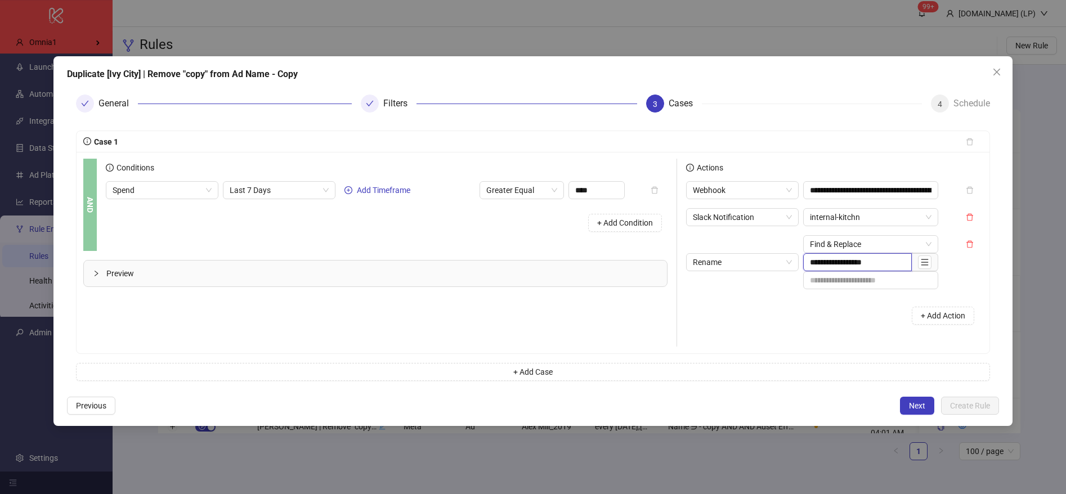
type input "**********"
click at [765, 324] on div "+ Add Action" at bounding box center [834, 315] width 297 height 35
click at [815, 264] on input "**********" at bounding box center [858, 262] width 109 height 18
click at [929, 264] on icon "menu" at bounding box center [925, 262] width 8 height 8
click at [747, 306] on div "+ Add Action" at bounding box center [834, 315] width 297 height 35
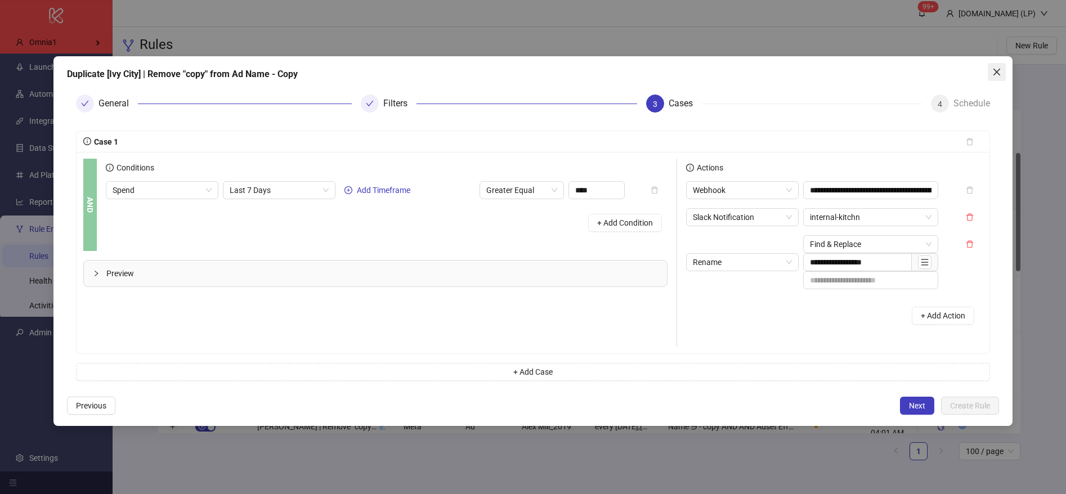
click at [999, 73] on icon "close" at bounding box center [997, 72] width 9 height 9
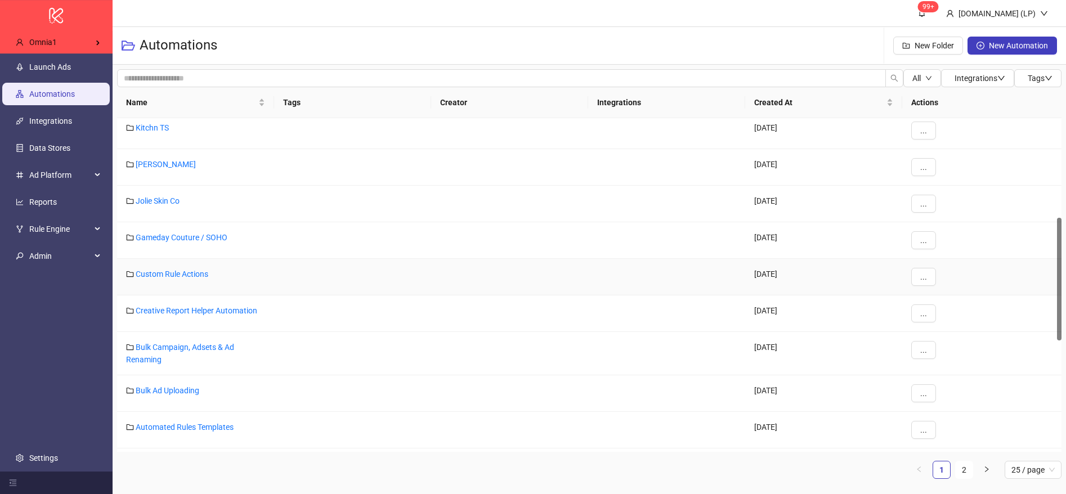
scroll to position [275, 0]
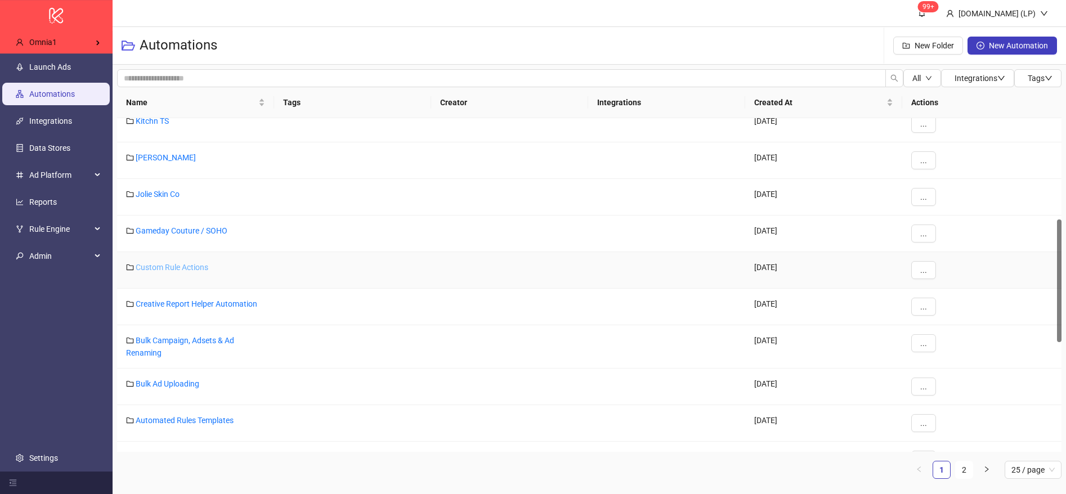
click at [195, 263] on link "Custom Rule Actions" at bounding box center [172, 267] width 73 height 9
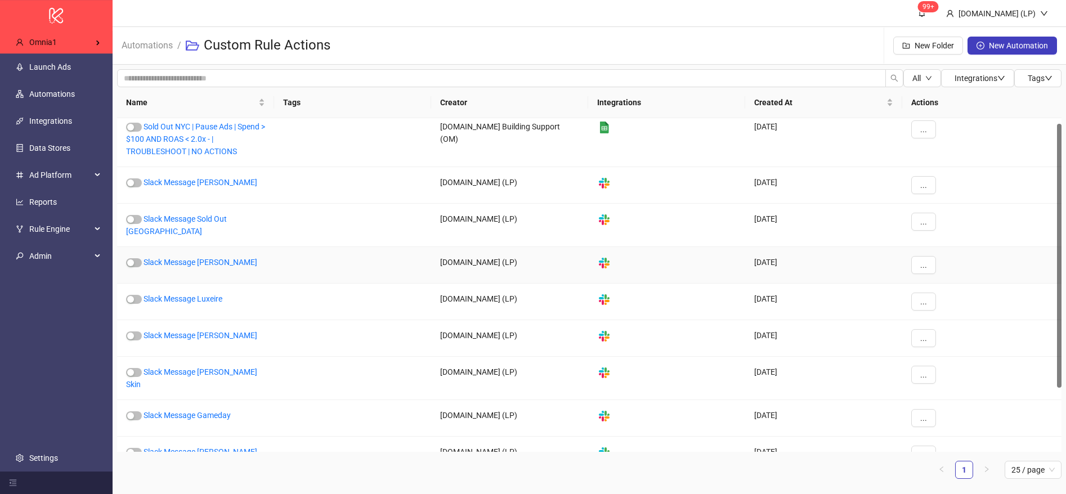
scroll to position [88, 0]
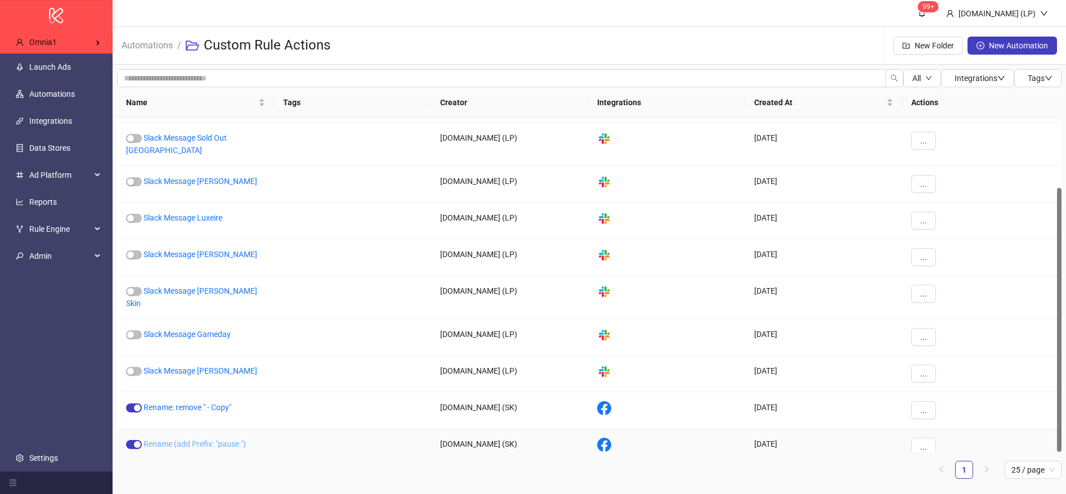
click at [216, 440] on link "Rename (add Prefix: "pause ")" at bounding box center [195, 444] width 102 height 9
click at [221, 403] on link "Rename: remove " - Copy"" at bounding box center [188, 407] width 88 height 9
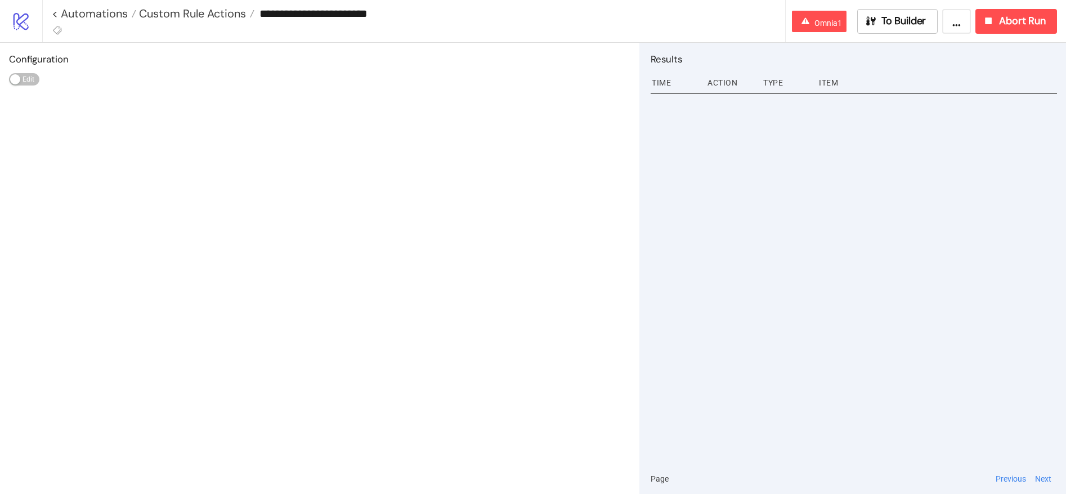
drag, startPoint x: 356, startPoint y: 12, endPoint x: 406, endPoint y: 23, distance: 51.2
click at [406, 23] on div "**********" at bounding box center [419, 13] width 734 height 27
click at [382, 22] on div "**********" at bounding box center [419, 13] width 734 height 27
click at [354, 14] on input "**********" at bounding box center [520, 13] width 531 height 17
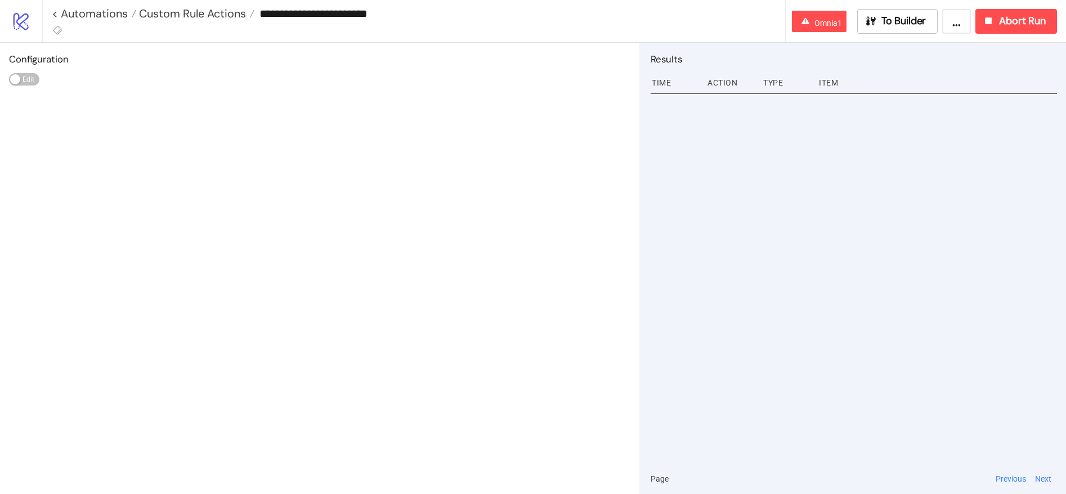
drag, startPoint x: 354, startPoint y: 14, endPoint x: 392, endPoint y: 19, distance: 39.2
click at [392, 19] on input "**********" at bounding box center [520, 13] width 531 height 17
drag, startPoint x: 372, startPoint y: 15, endPoint x: 403, endPoint y: 3, distance: 33.0
click at [403, 15] on input "**********" at bounding box center [520, 13] width 531 height 17
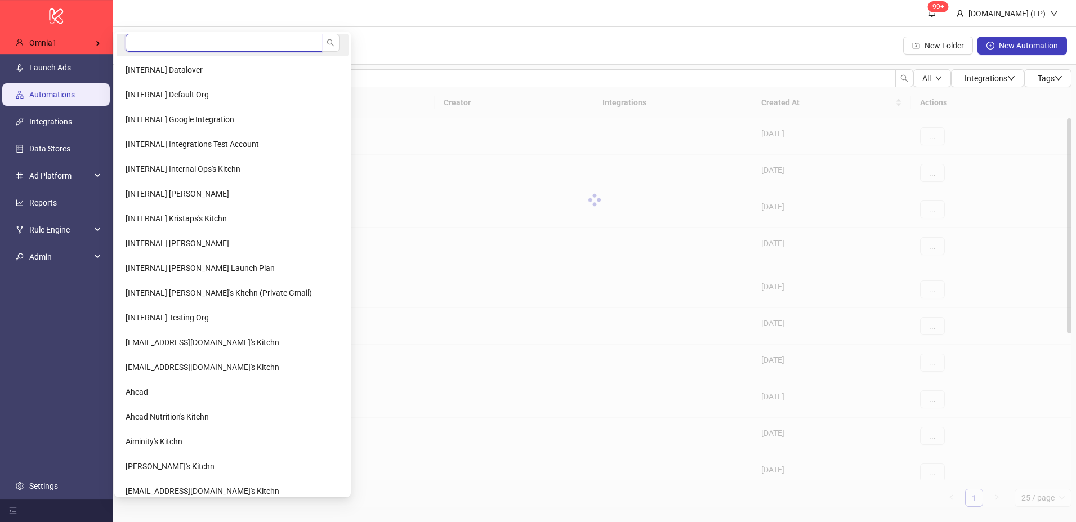
click at [177, 44] on input "search" at bounding box center [224, 43] width 197 height 18
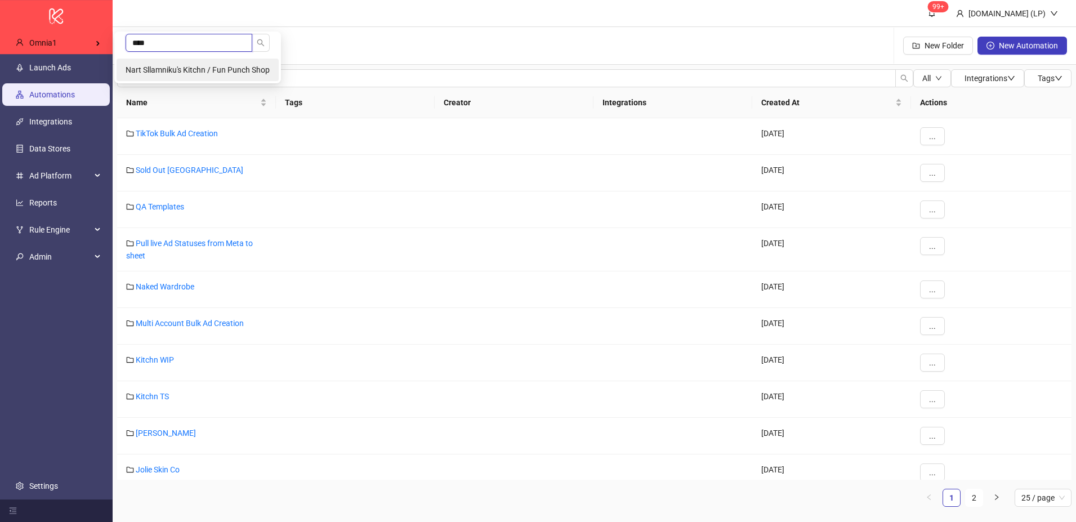
type input "****"
click at [180, 74] on li "Nart Sllamniku's Kitchn / Fun Punch Shop" at bounding box center [198, 70] width 162 height 23
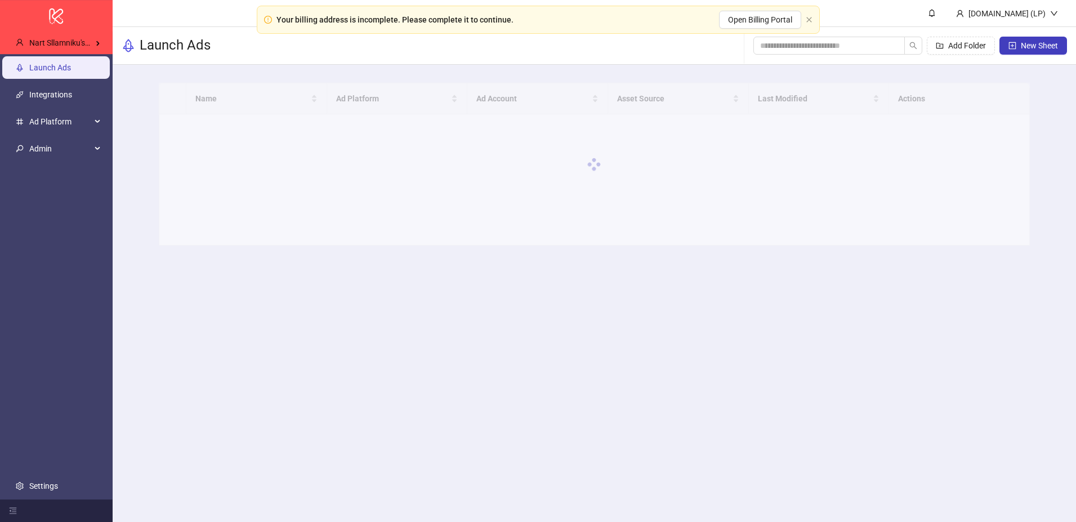
click at [56, 489] on link "Settings" at bounding box center [43, 485] width 29 height 9
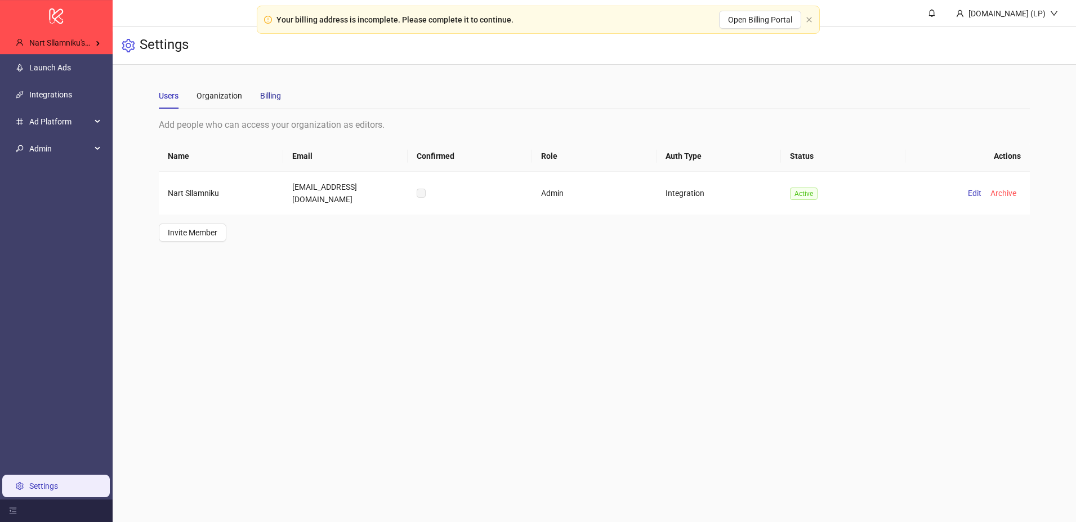
click at [279, 101] on div "Billing" at bounding box center [270, 96] width 21 height 12
